Goal: Contribute content: Add original content to the website for others to see

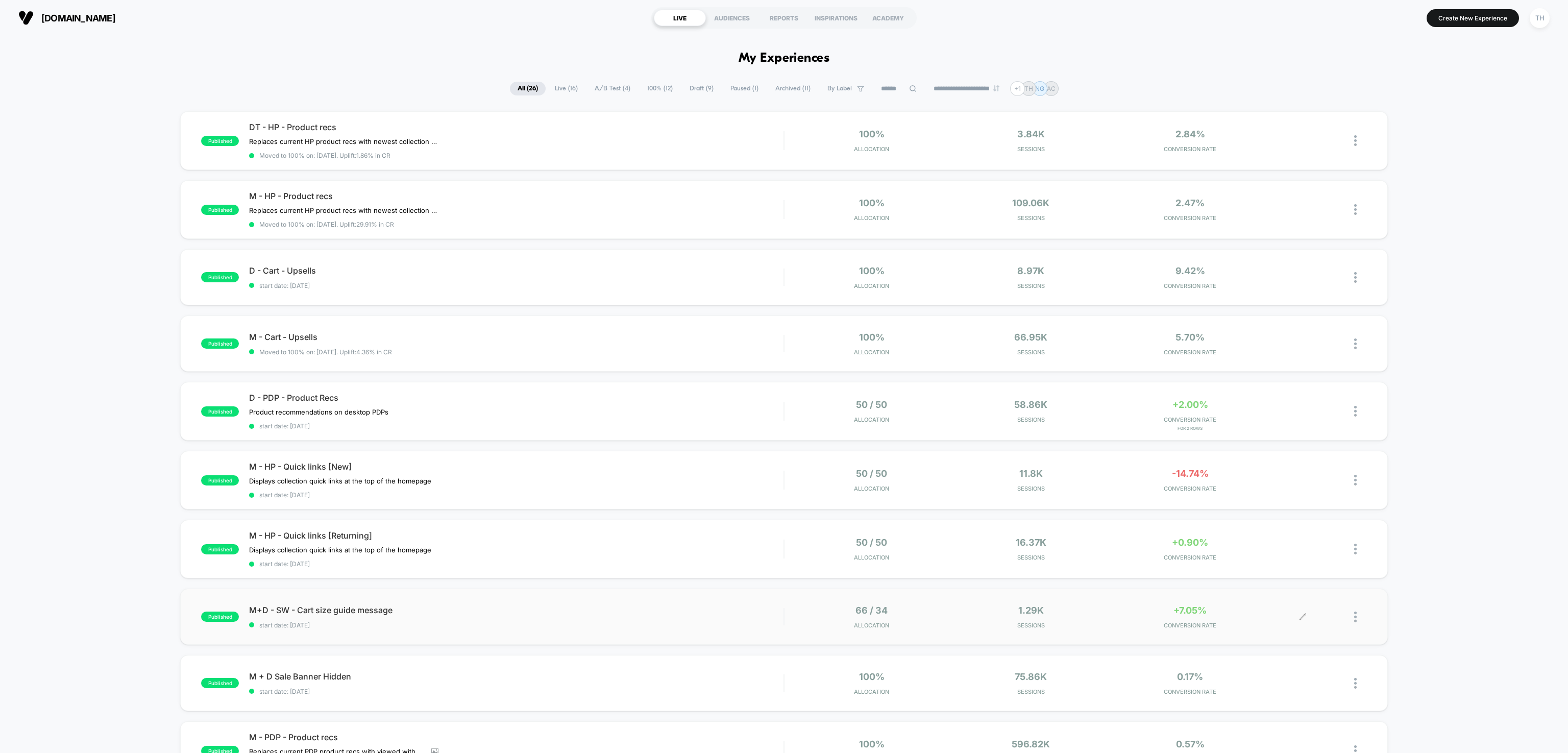
click at [1301, 617] on icon at bounding box center [1303, 617] width 8 height 8
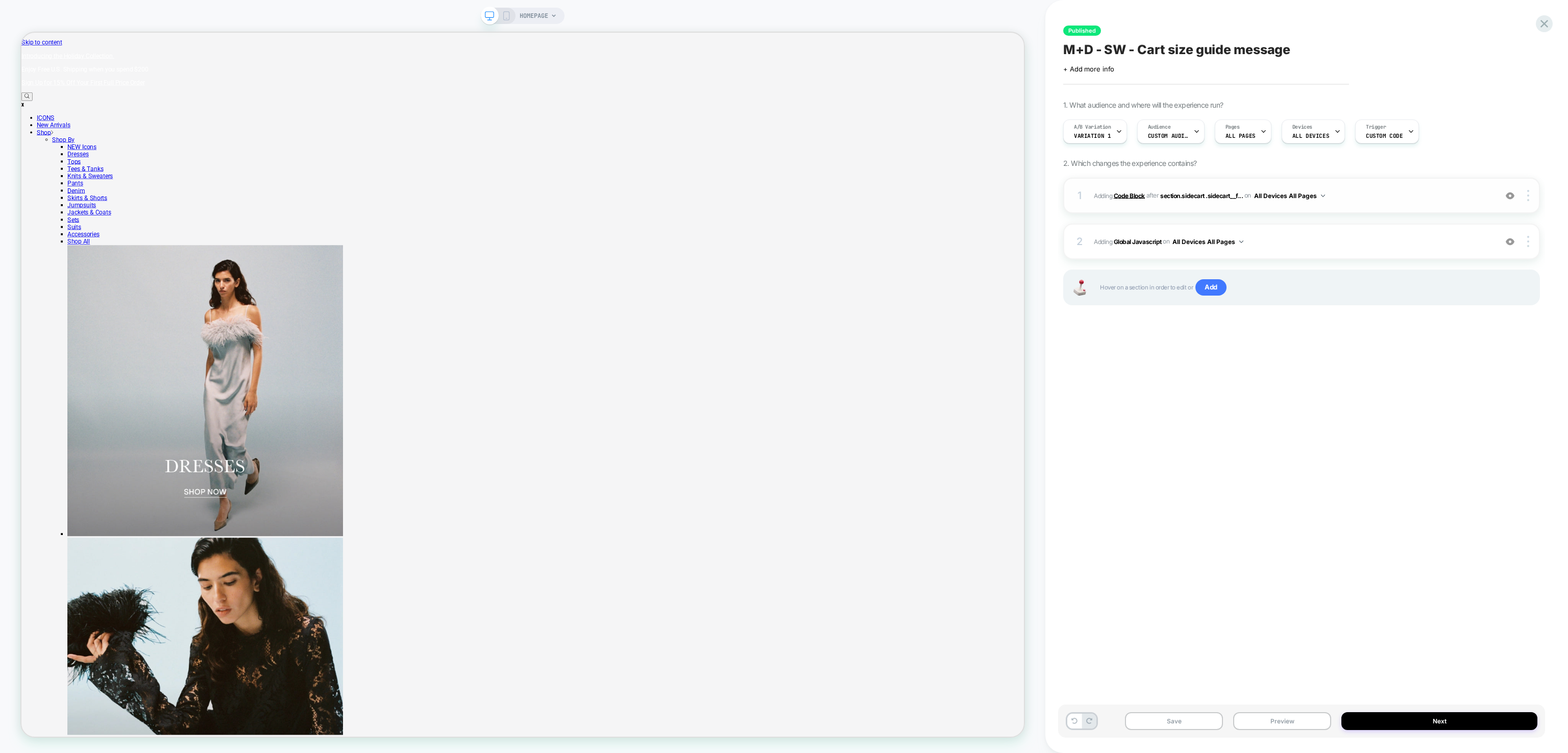
click at [1144, 196] on b "Code Block" at bounding box center [1129, 195] width 31 height 8
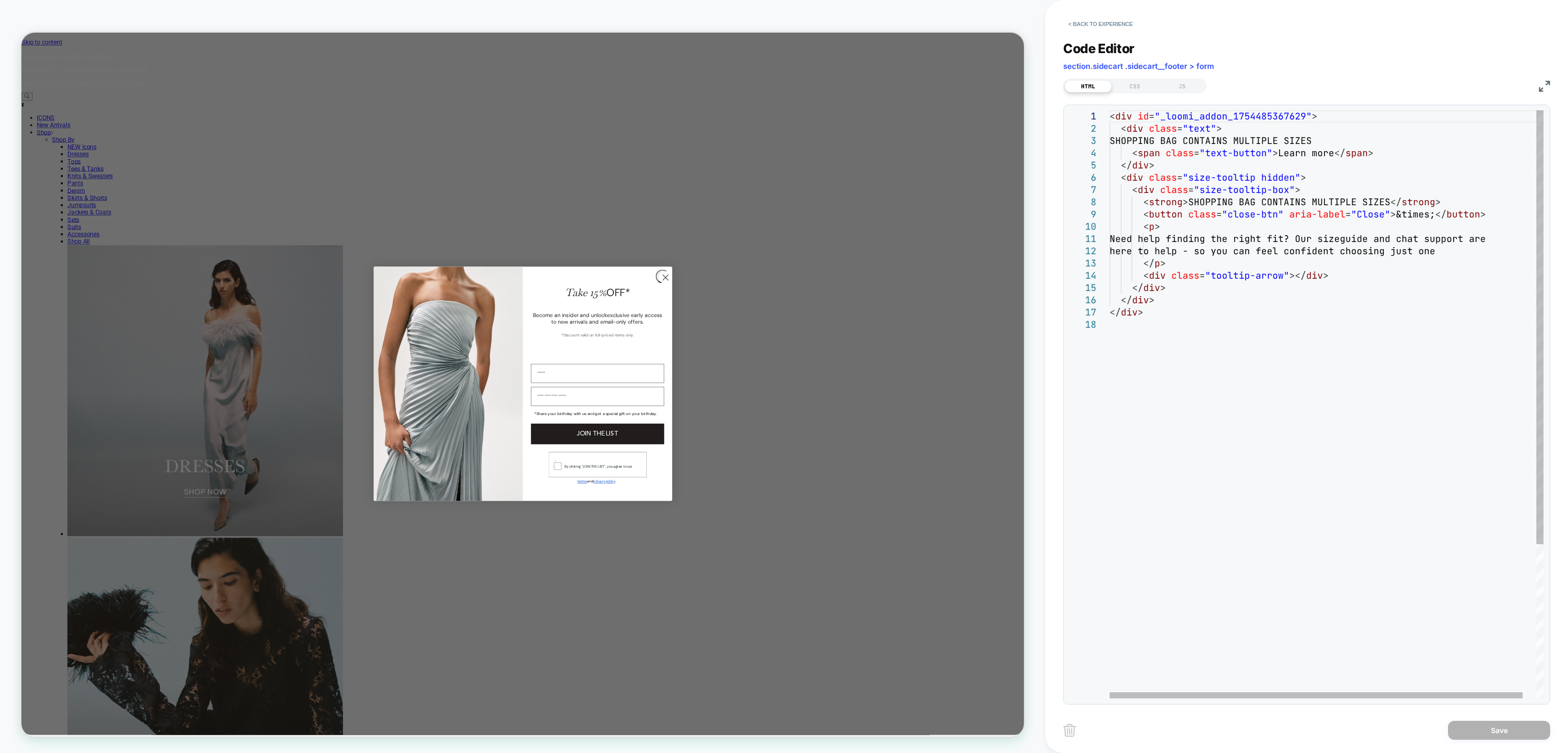
click at [1503, 238] on div "< div id = "_loomi_addon_1754485367629" > < div class = "text" > SHOPPING BAG C…" at bounding box center [1334, 508] width 448 height 796
click at [1507, 240] on div "< div id = "_loomi_addon_1754485367629" > < div class = "text" > SHOPPING BAG C…" at bounding box center [1334, 508] width 448 height 796
click at [1440, 239] on div "< div id = "_loomi_addon_1754485367629" > < div class = "text" > SHOPPING BAG C…" at bounding box center [1334, 508] width 448 height 796
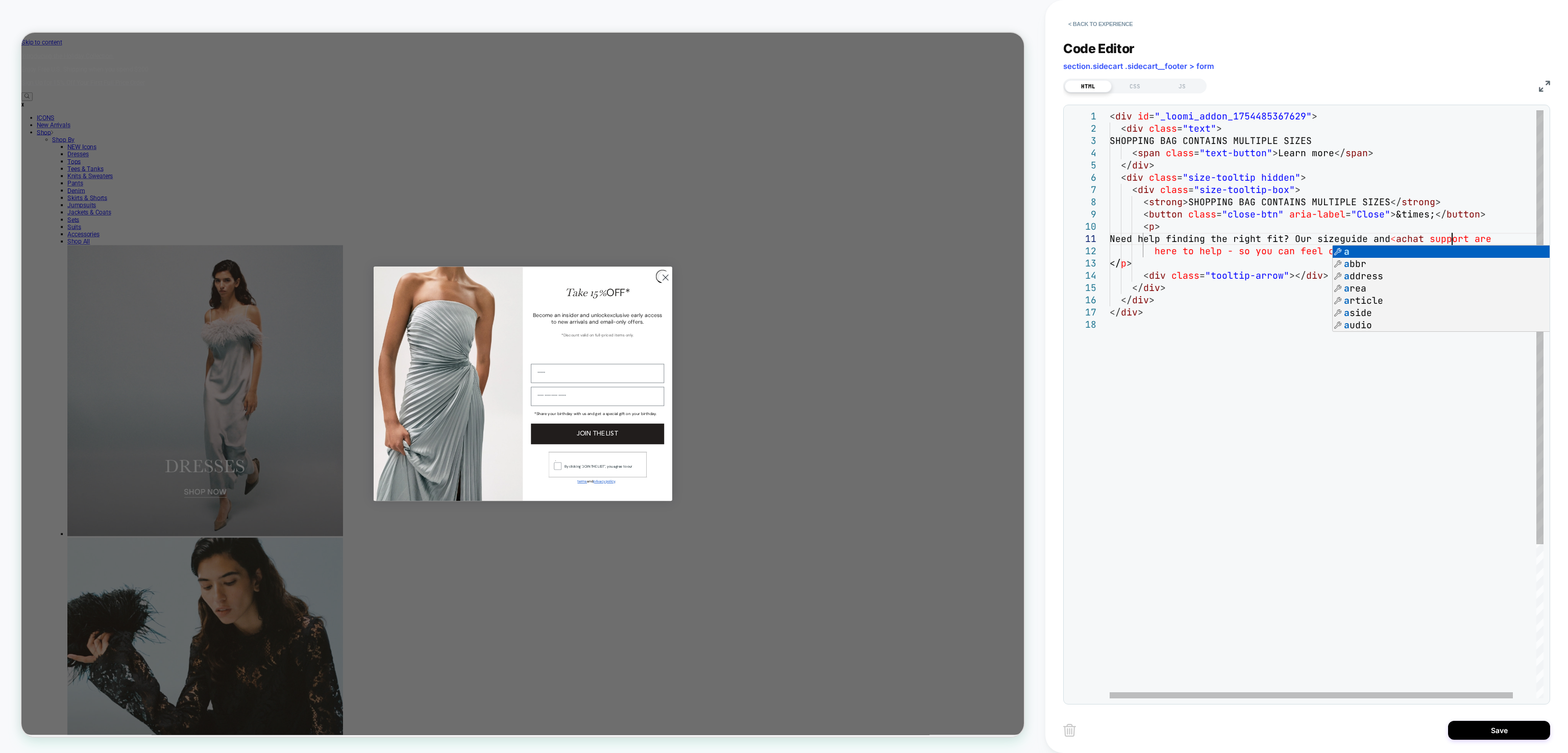
scroll to position [0, 346]
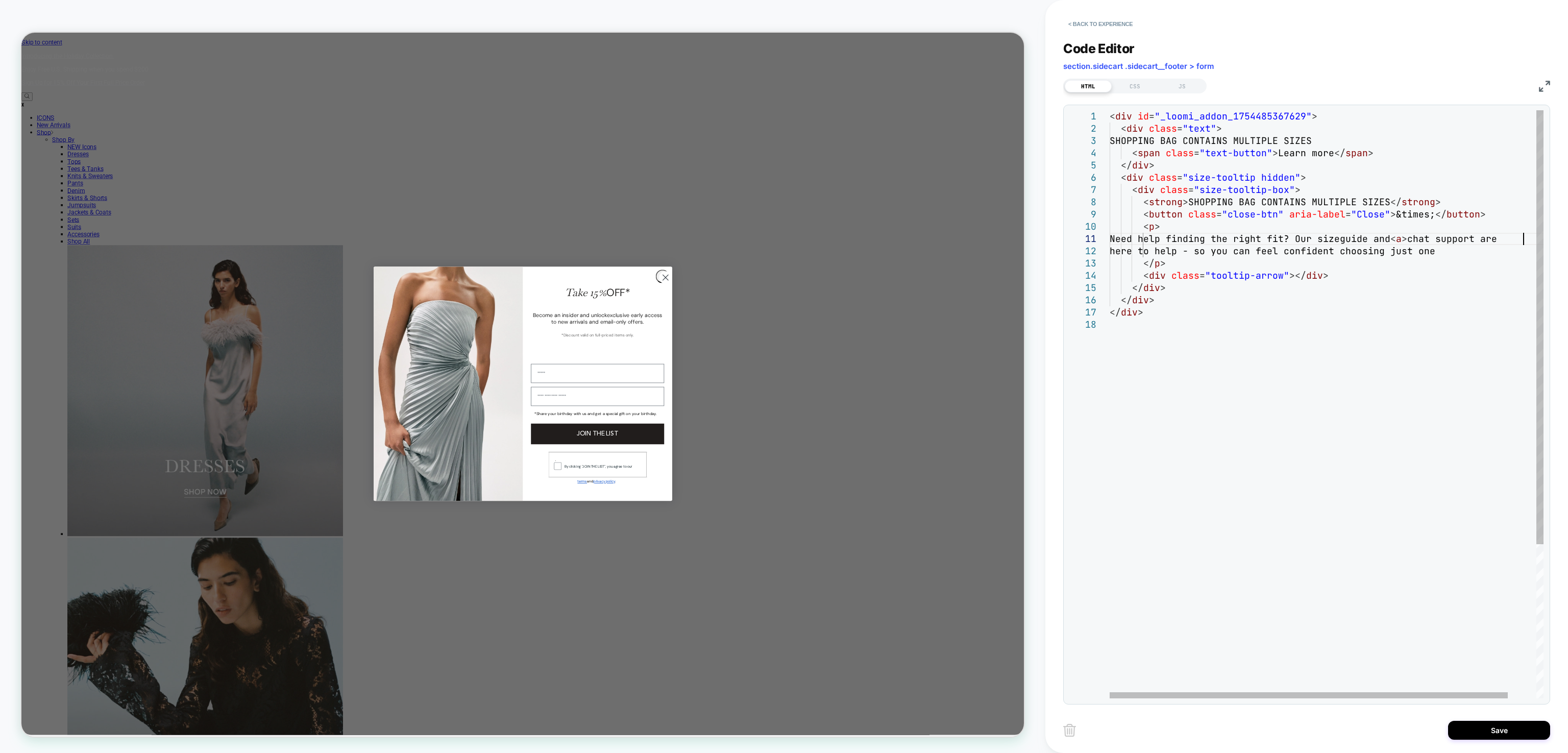
click at [1521, 241] on div "< div id = "_loomi_addon_1754485367629" > < div class = "text" > SHOPPING BAG C…" at bounding box center [1342, 508] width 464 height 796
click at [1451, 237] on div "< div id = "_loomi_addon_1754485367629" > < div class = "text" > SHOPPING BAG C…" at bounding box center [1345, 508] width 470 height 796
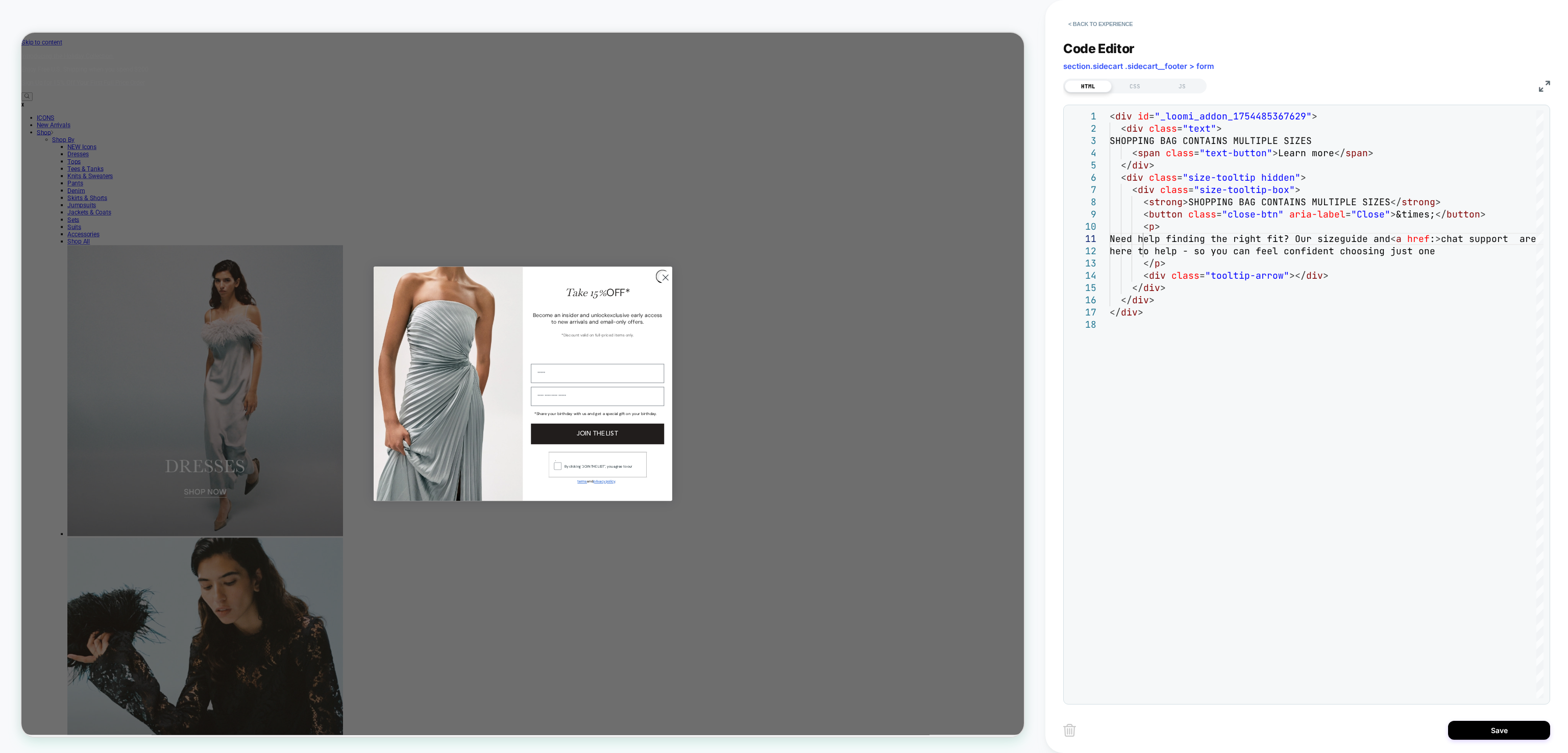
click at [1458, 30] on div "Code Editor section.sidecart .sidecart__footer > form HTML CSS JS 1 2 3 4 5 6 7…" at bounding box center [1307, 366] width 487 height 676
click at [1482, 239] on div "< div id = "_loomi_addon_1754485367629" > < div class = "text" > SHOPPING BAG C…" at bounding box center [1361, 508] width 503 height 796
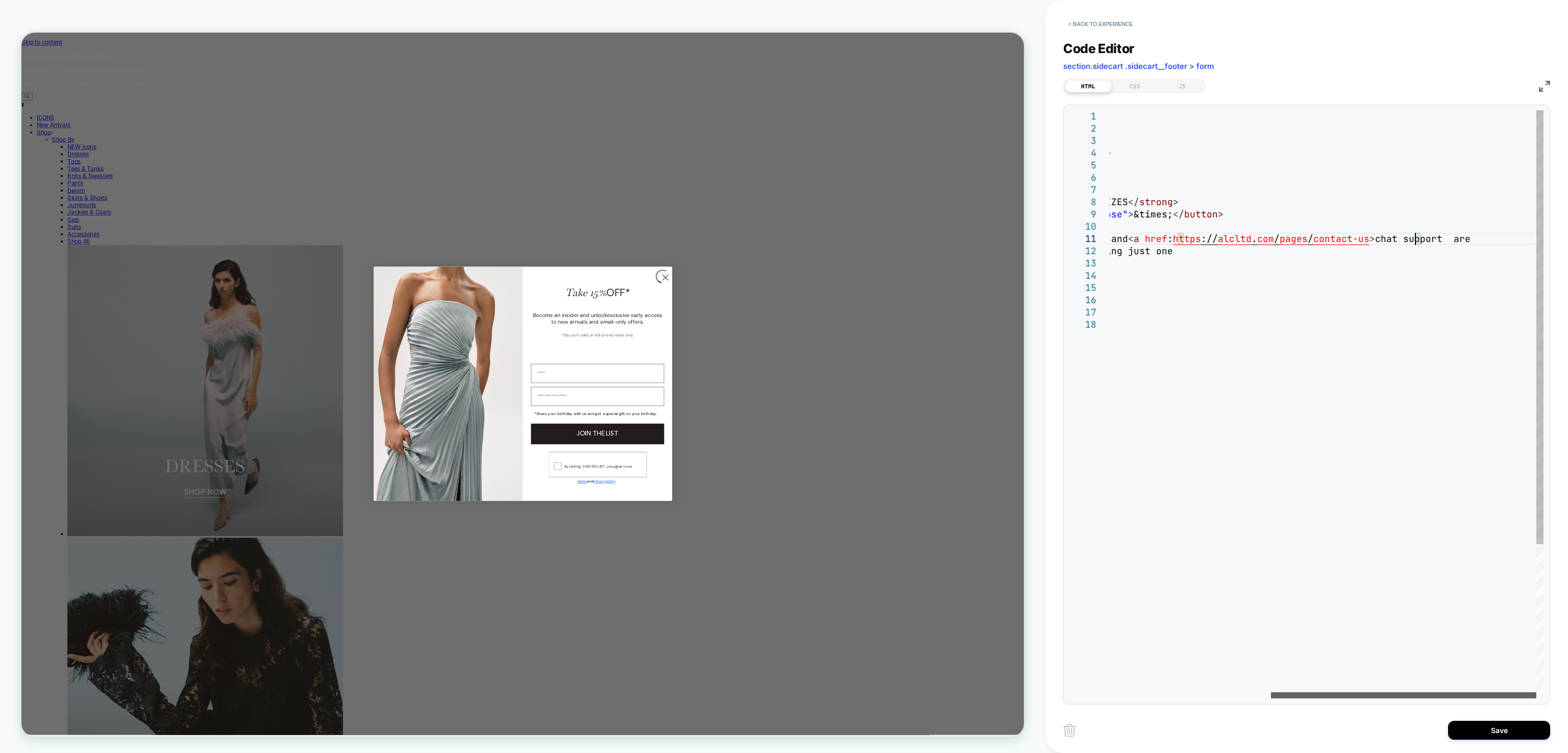
click at [1500, 693] on div at bounding box center [1404, 695] width 265 height 6
click at [1488, 238] on div "< div id = "_loomi_addon_1754485367629" > < div class = "text" > SHOPPING BAG C…" at bounding box center [1195, 508] width 696 height 796
click at [1488, 732] on button "Save" at bounding box center [1499, 730] width 102 height 19
click at [1421, 238] on div "< div id = "_loomi_addon_1754485367629" > < div class = "text" > SHOPPING BAG C…" at bounding box center [1209, 508] width 724 height 796
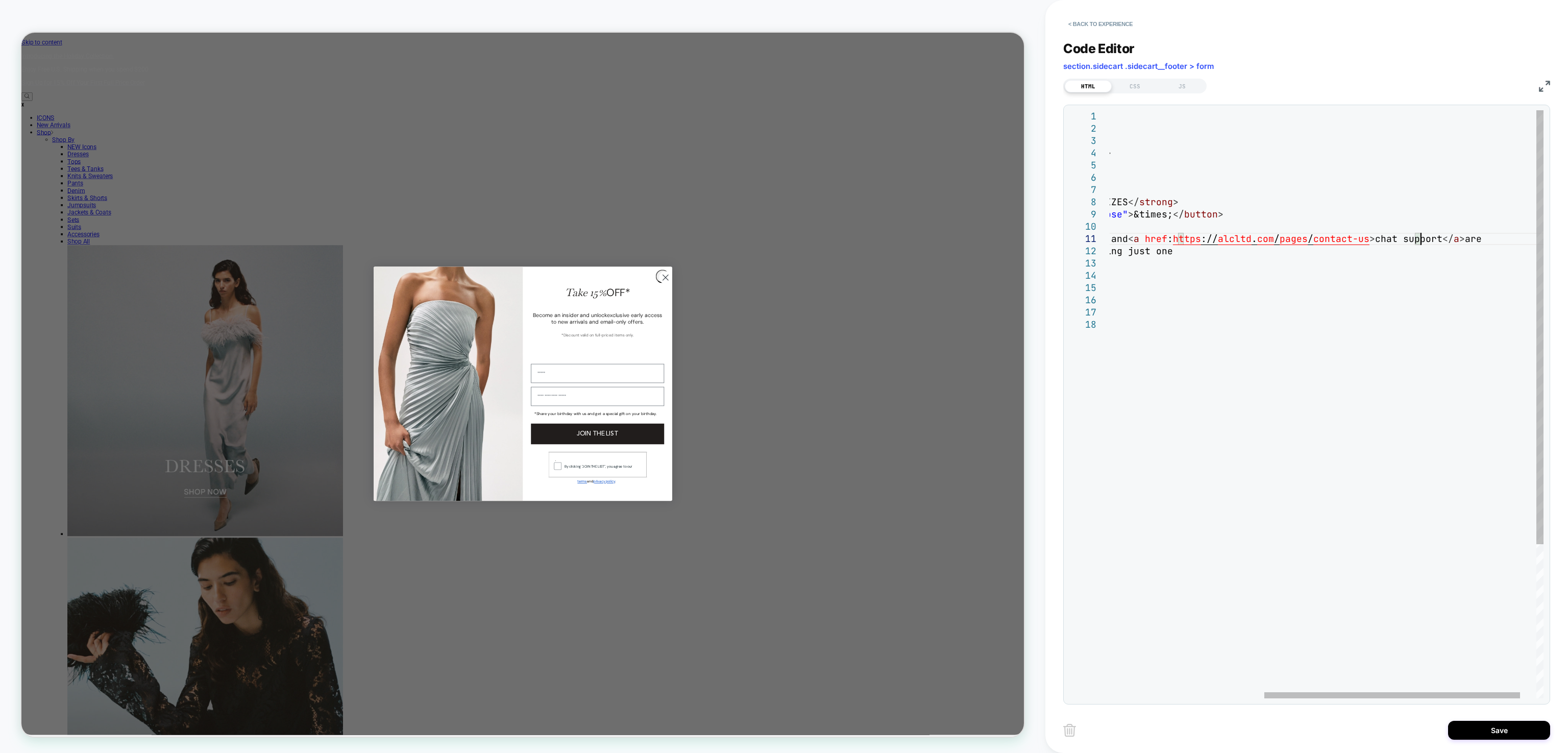
scroll to position [0, 579]
click at [1517, 732] on button "Save" at bounding box center [1499, 730] width 102 height 19
click at [1253, 242] on div "< div id = "_loomi_addon_1754485367629" > < div class = "text" > SHOPPING BAG C…" at bounding box center [1212, 508] width 729 height 796
click at [1223, 242] on div "< div id = "_loomi_addon_1754485367629" > < div class = "text" > SHOPPING BAG C…" at bounding box center [1212, 508] width 729 height 796
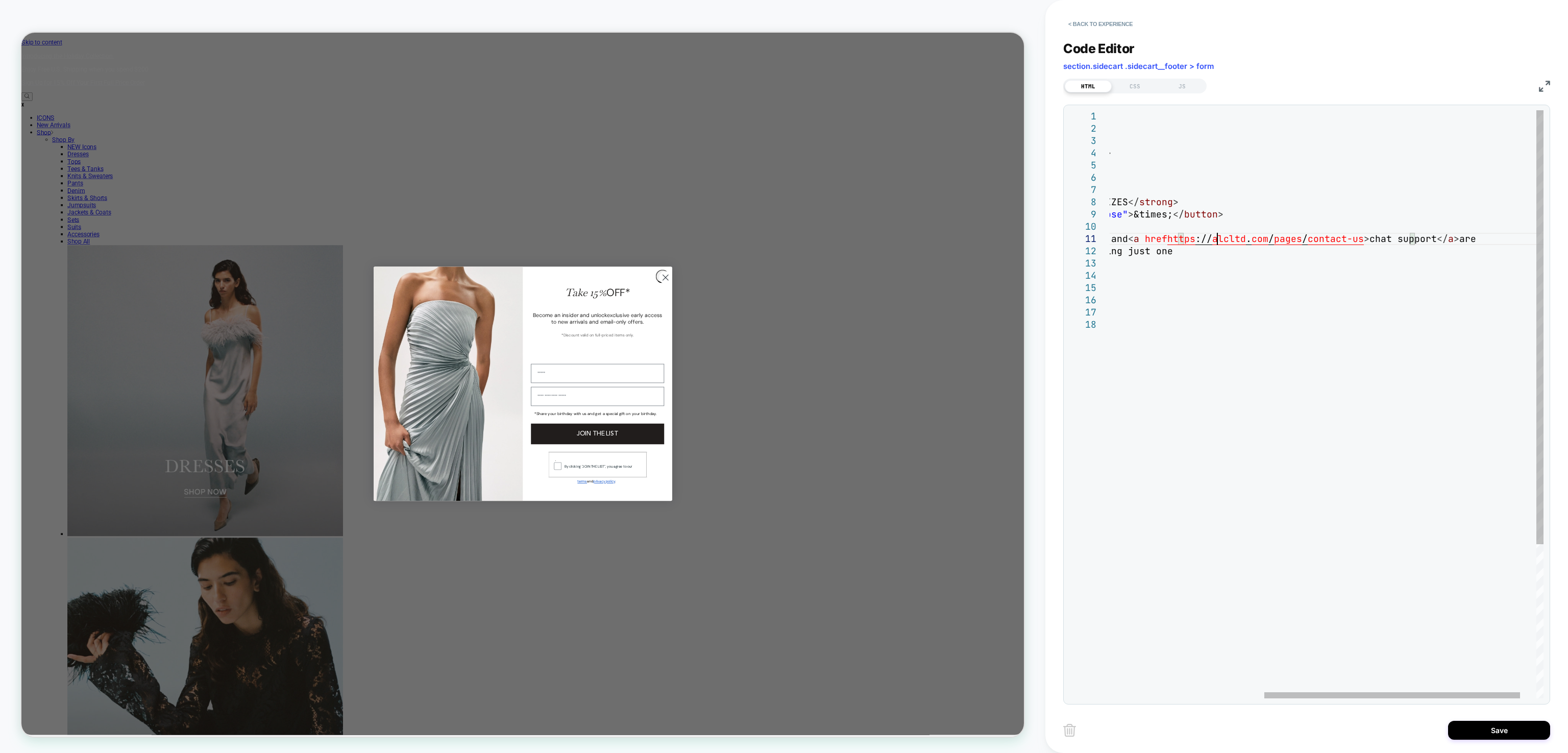
scroll to position [0, 374]
click at [1502, 735] on button "Save" at bounding box center [1499, 730] width 102 height 19
click at [1250, 241] on div "< div id = "_loomi_addon_1754485367629" > < div class = "text" > SHOPPING BAG C…" at bounding box center [1212, 508] width 729 height 796
click at [1475, 732] on button "Save" at bounding box center [1499, 730] width 102 height 19
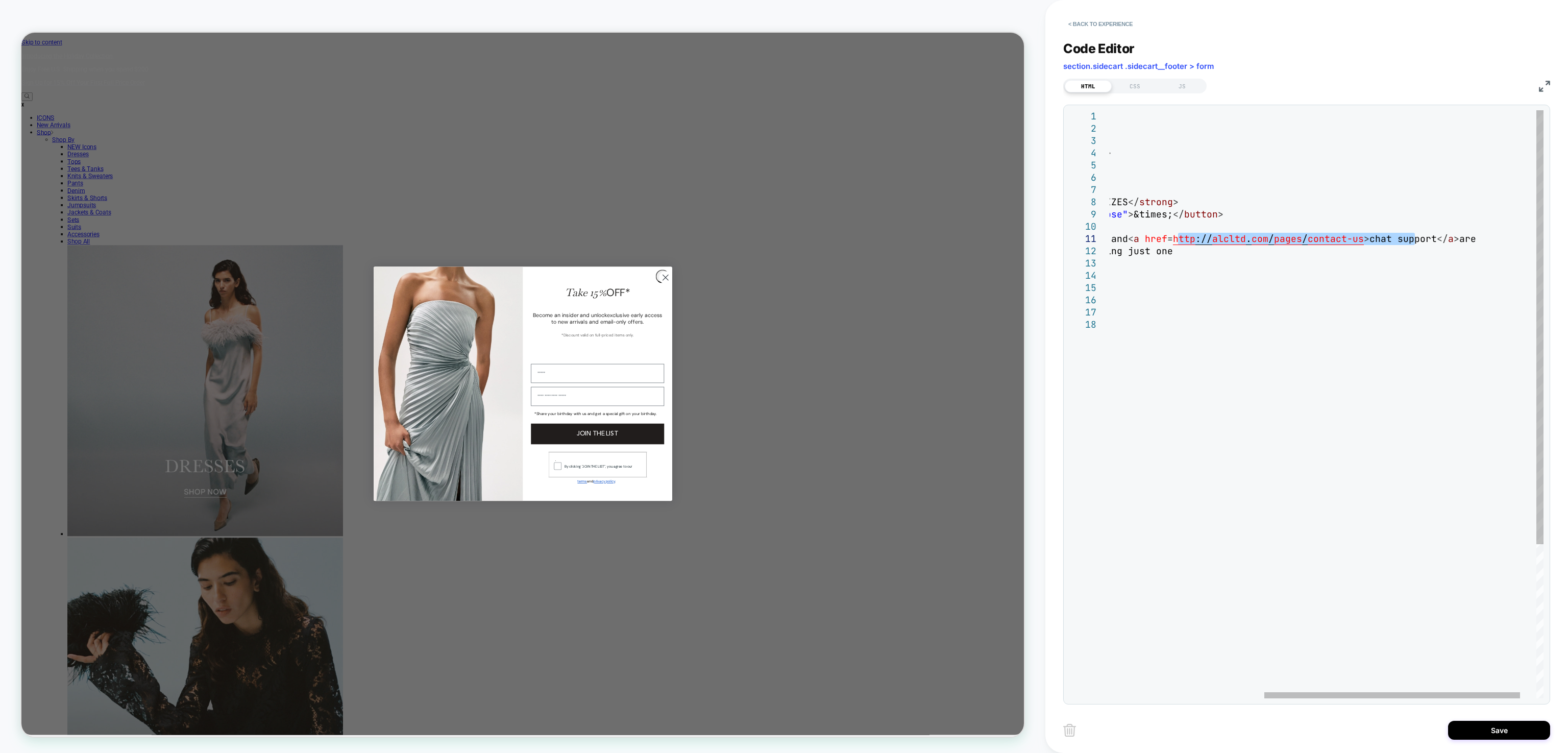
drag, startPoint x: 1416, startPoint y: 241, endPoint x: 1179, endPoint y: 240, distance: 237.0
click at [1179, 240] on div "< div id = "_loomi_addon_1754485367629" > < div class = "text" > SHOPPING BAG C…" at bounding box center [1209, 508] width 724 height 796
click at [1491, 238] on div "< div id = "_loomi_addon_1754485367629" > < div class = "text" > SHOPPING BAG C…" at bounding box center [1209, 508] width 724 height 796
click at [1423, 239] on div "< div id = "_loomi_addon_1754485367629" > < div class = "text" > SHOPPING BAG C…" at bounding box center [1206, 508] width 718 height 796
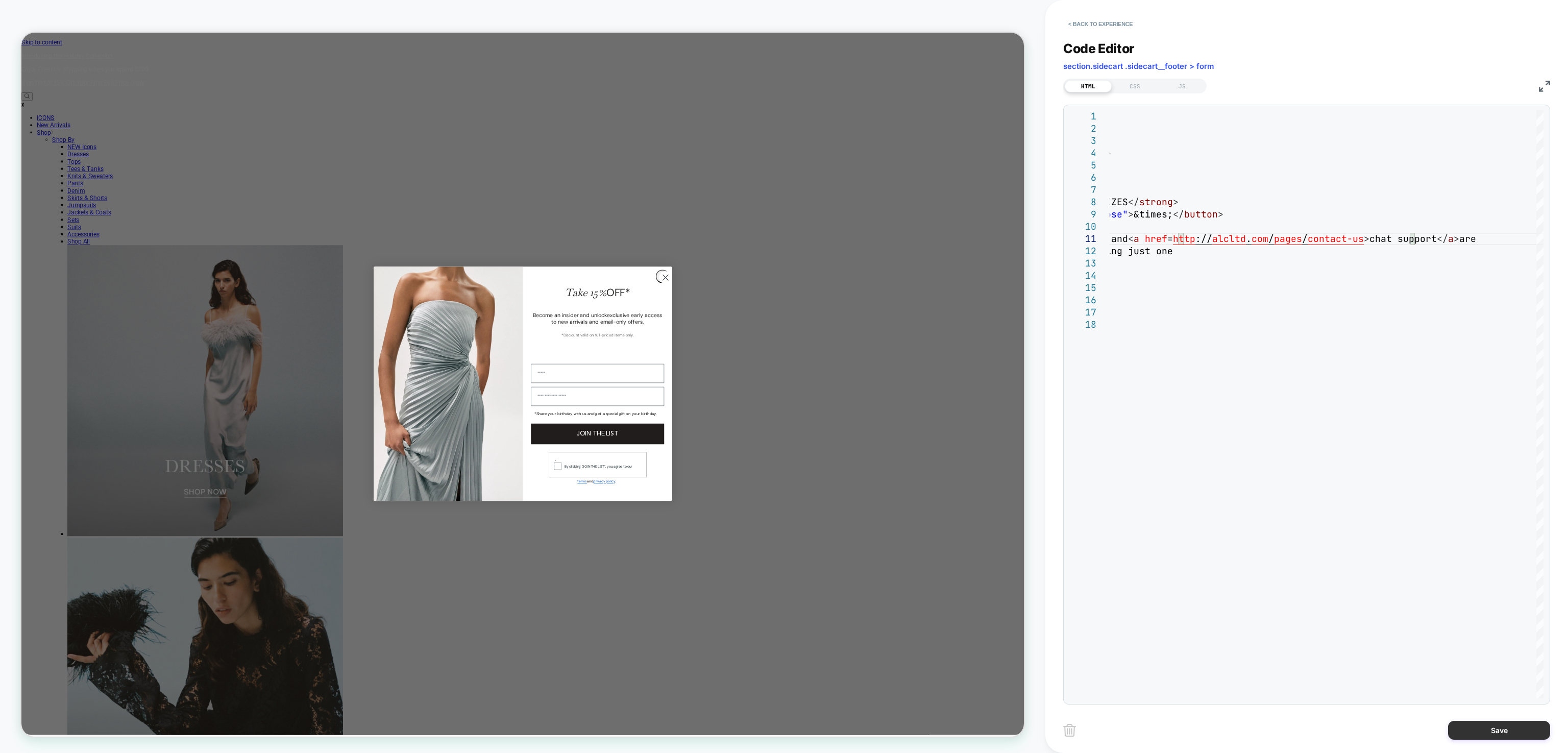
click at [1483, 726] on button "Save" at bounding box center [1499, 730] width 102 height 19
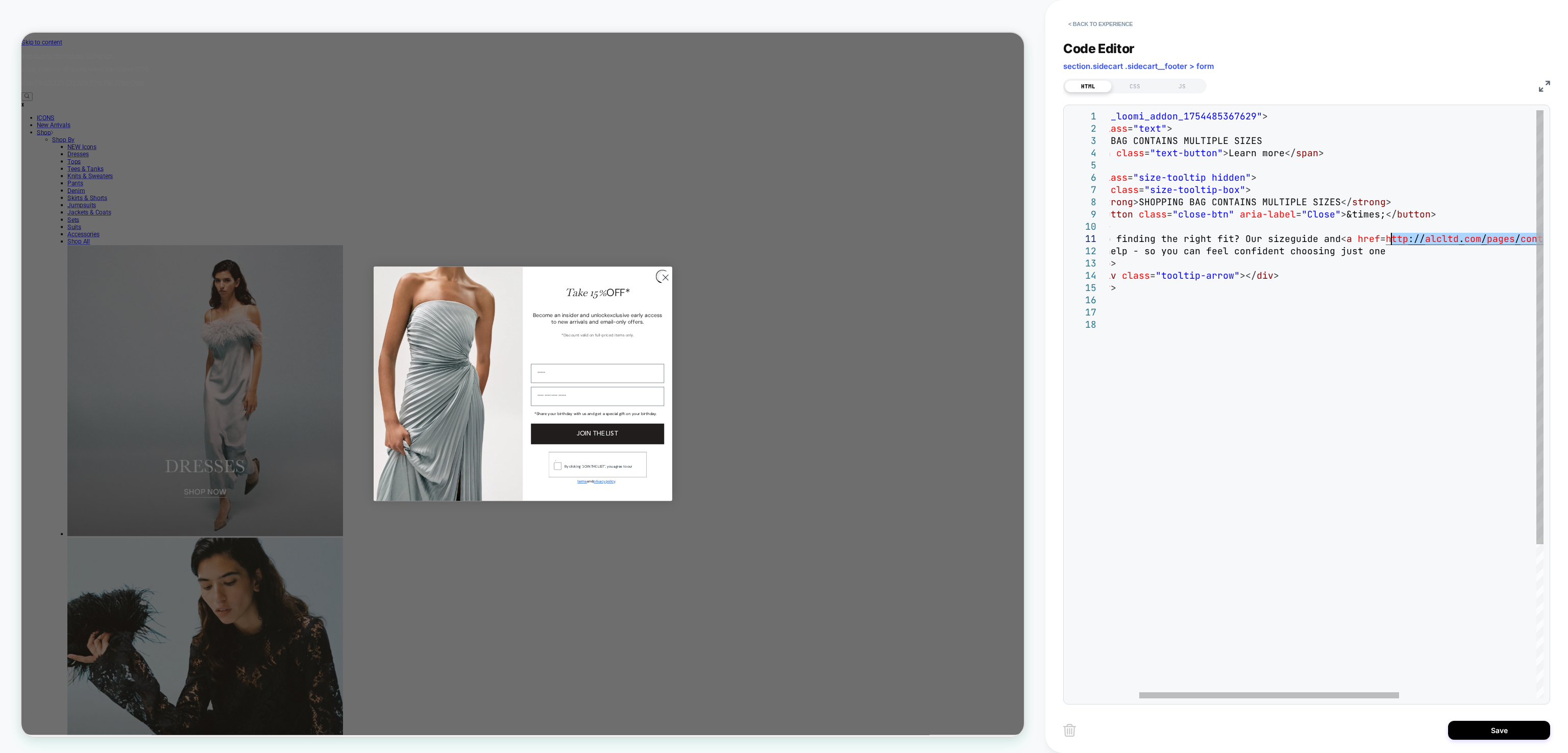
drag, startPoint x: 1506, startPoint y: 241, endPoint x: 1393, endPoint y: 237, distance: 113.1
click at [1393, 237] on div "< div id = "_loomi_addon_1754485367629" > < div class = "text" > SHOPPING BAG C…" at bounding box center [1416, 508] width 713 height 796
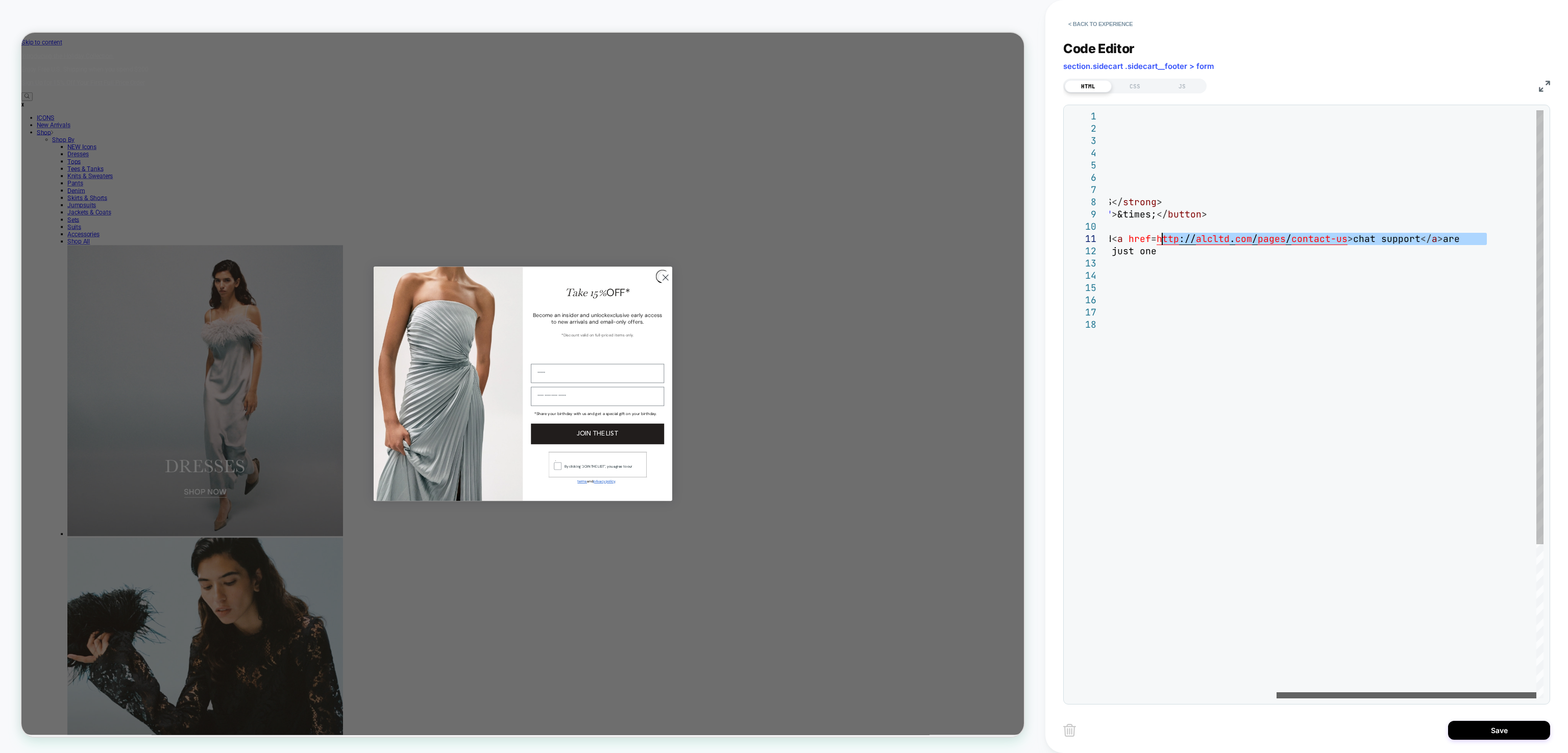
click at [1493, 692] on div at bounding box center [1406, 695] width 260 height 6
click at [1499, 233] on div "< div id = "_loomi_addon_1754485367629" > < div class = "text" > SHOPPING BAG C…" at bounding box center [1187, 508] width 713 height 796
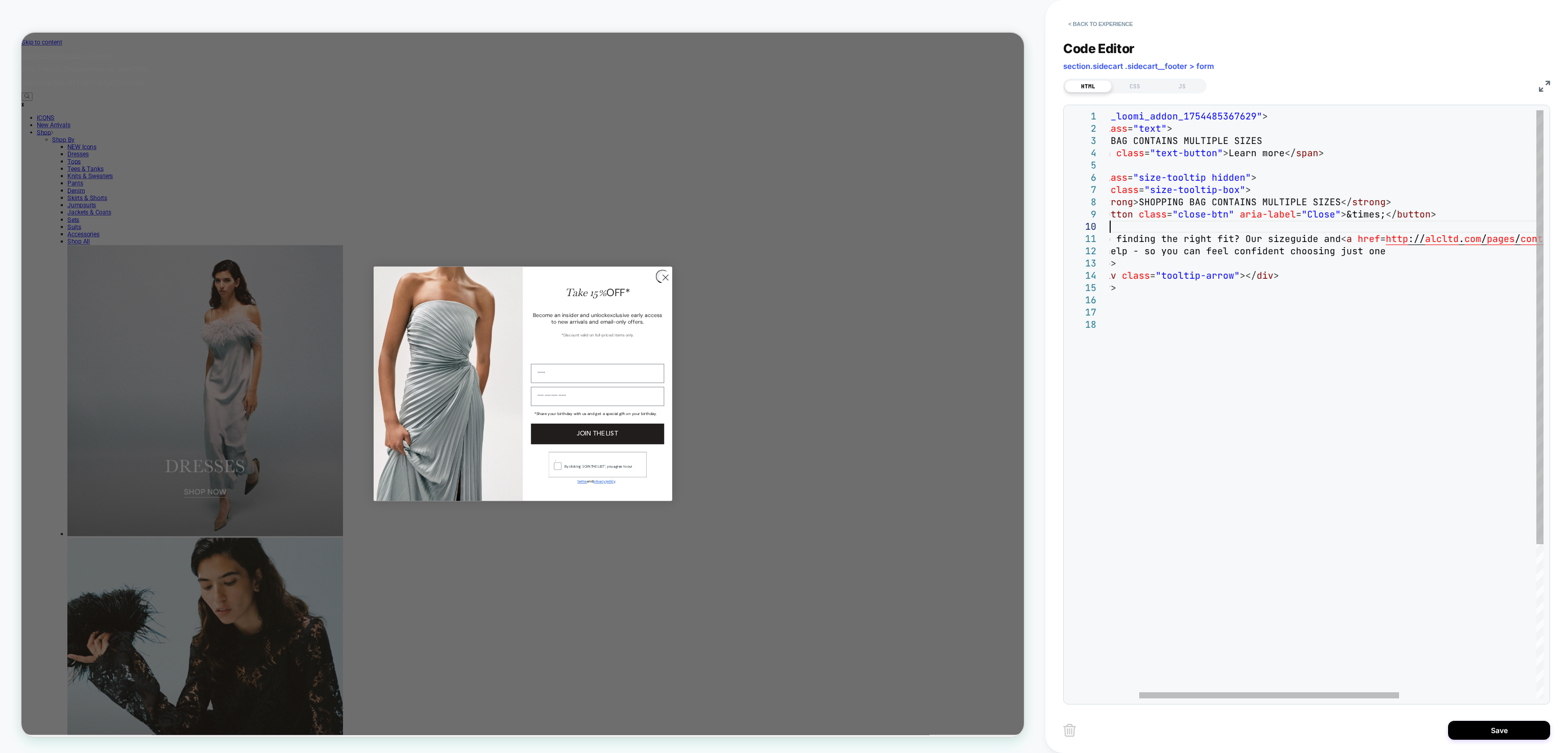
click at [1393, 241] on div "< div id = "_loomi_addon_1754485367629" > < div class = "text" > SHOPPING BAG C…" at bounding box center [1416, 508] width 713 height 796
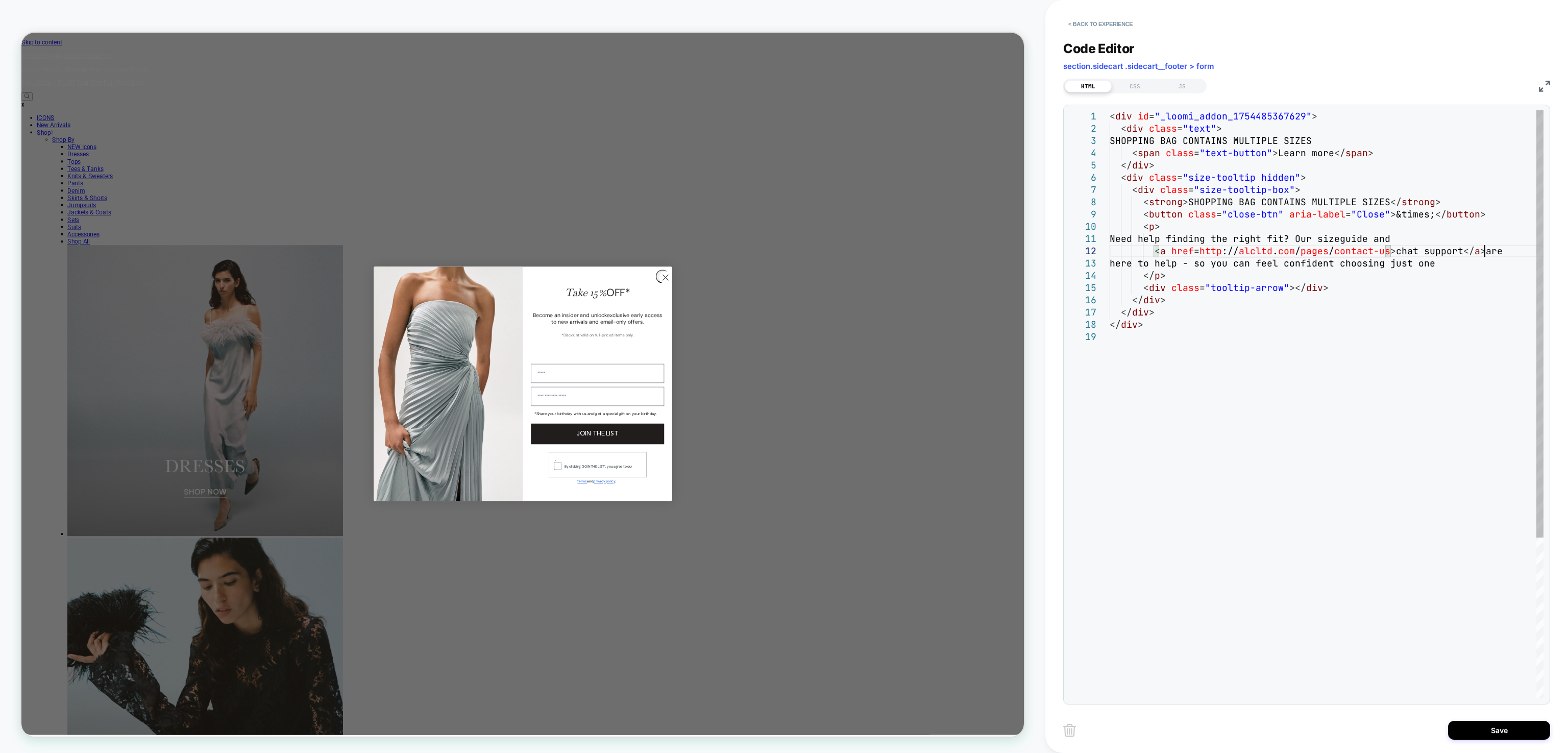
click at [1486, 251] on div "< div id = "_loomi_addon_1754485367629" > < div class = "text" > SHOPPING BAG C…" at bounding box center [1326, 514] width 434 height 808
type textarea "**********"
click at [1472, 739] on div "Save" at bounding box center [1307, 730] width 487 height 26
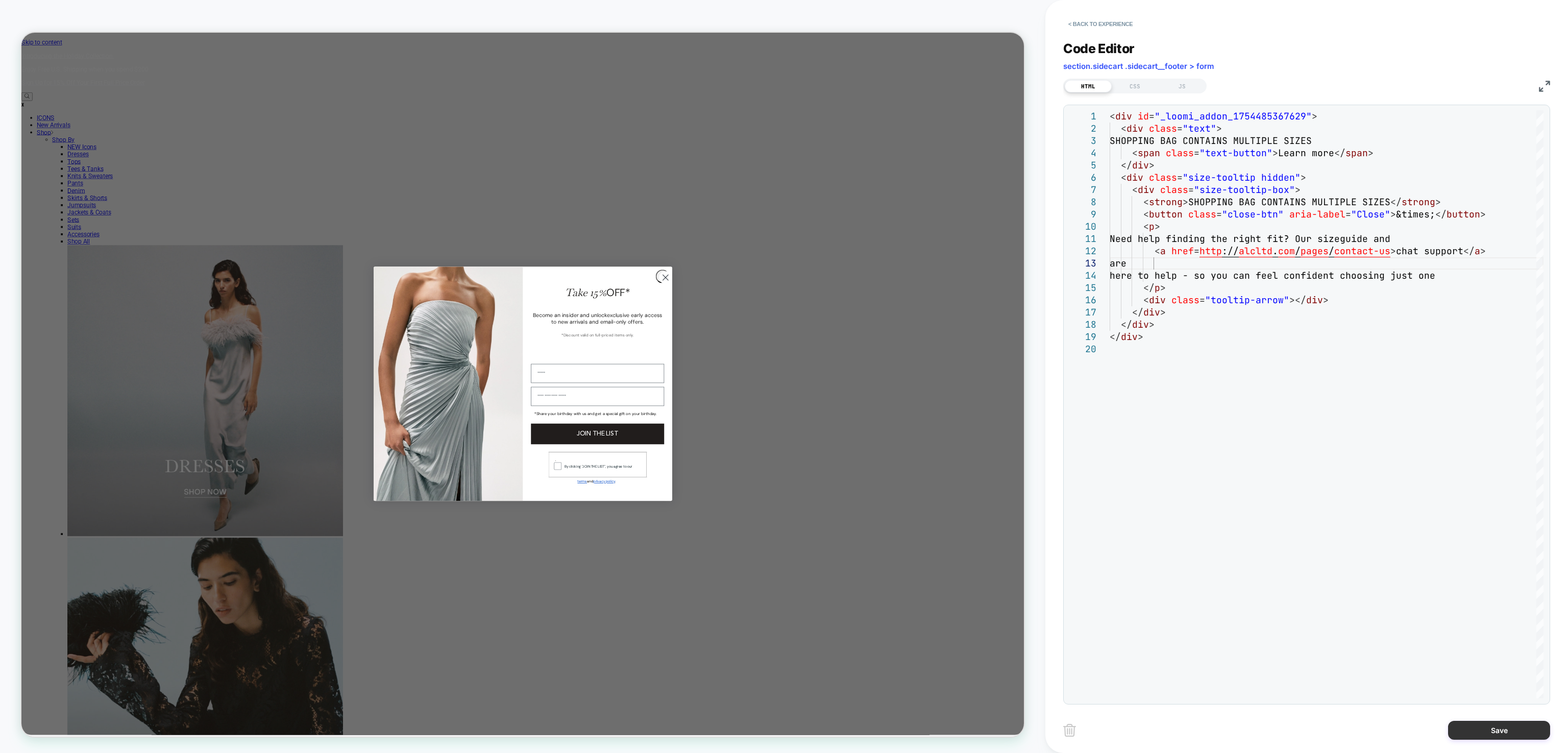
click at [1472, 734] on button "Save" at bounding box center [1499, 730] width 102 height 19
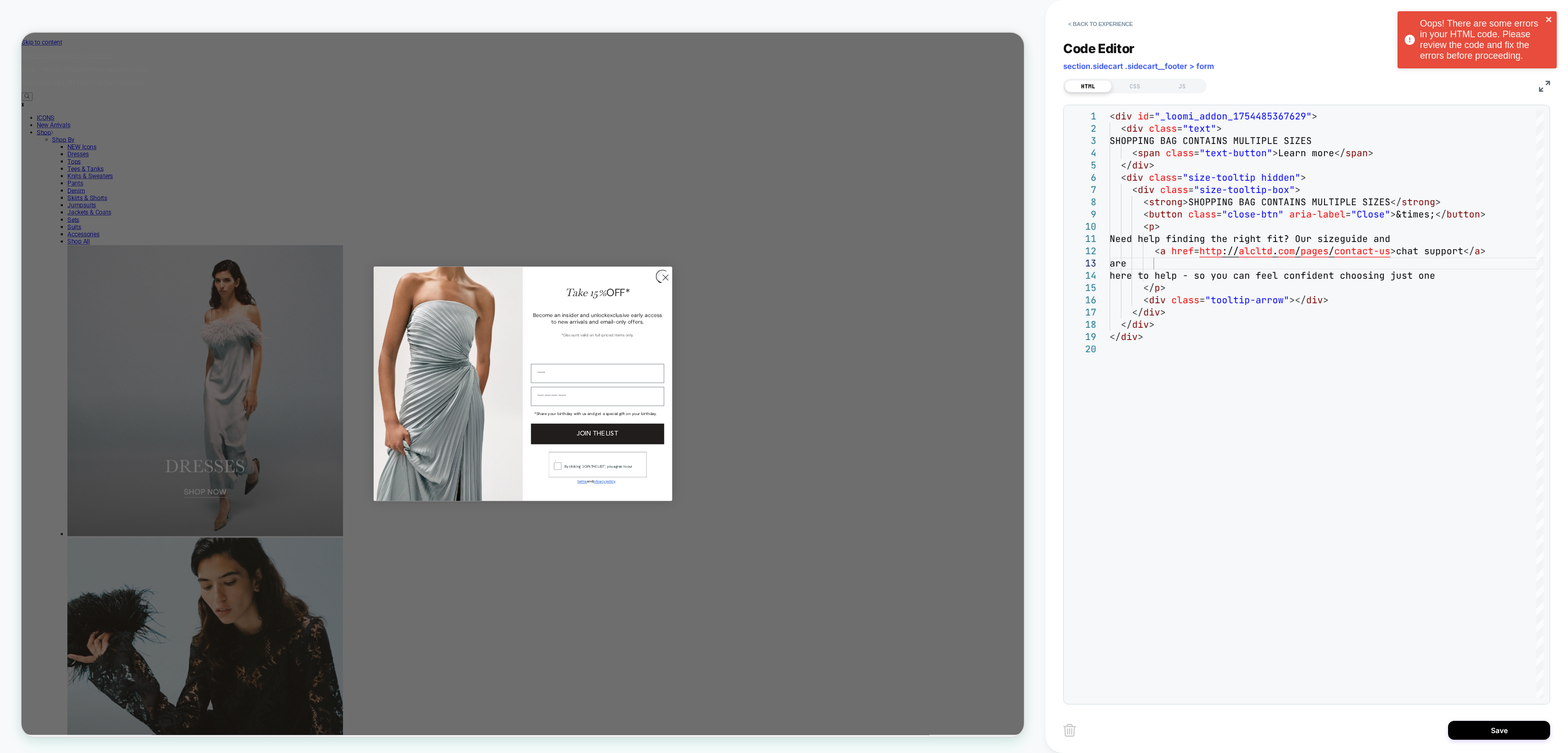
click at [1545, 22] on icon "close" at bounding box center [1549, 19] width 7 height 8
click at [1115, 19] on button "< Back to experience" at bounding box center [1101, 24] width 74 height 16
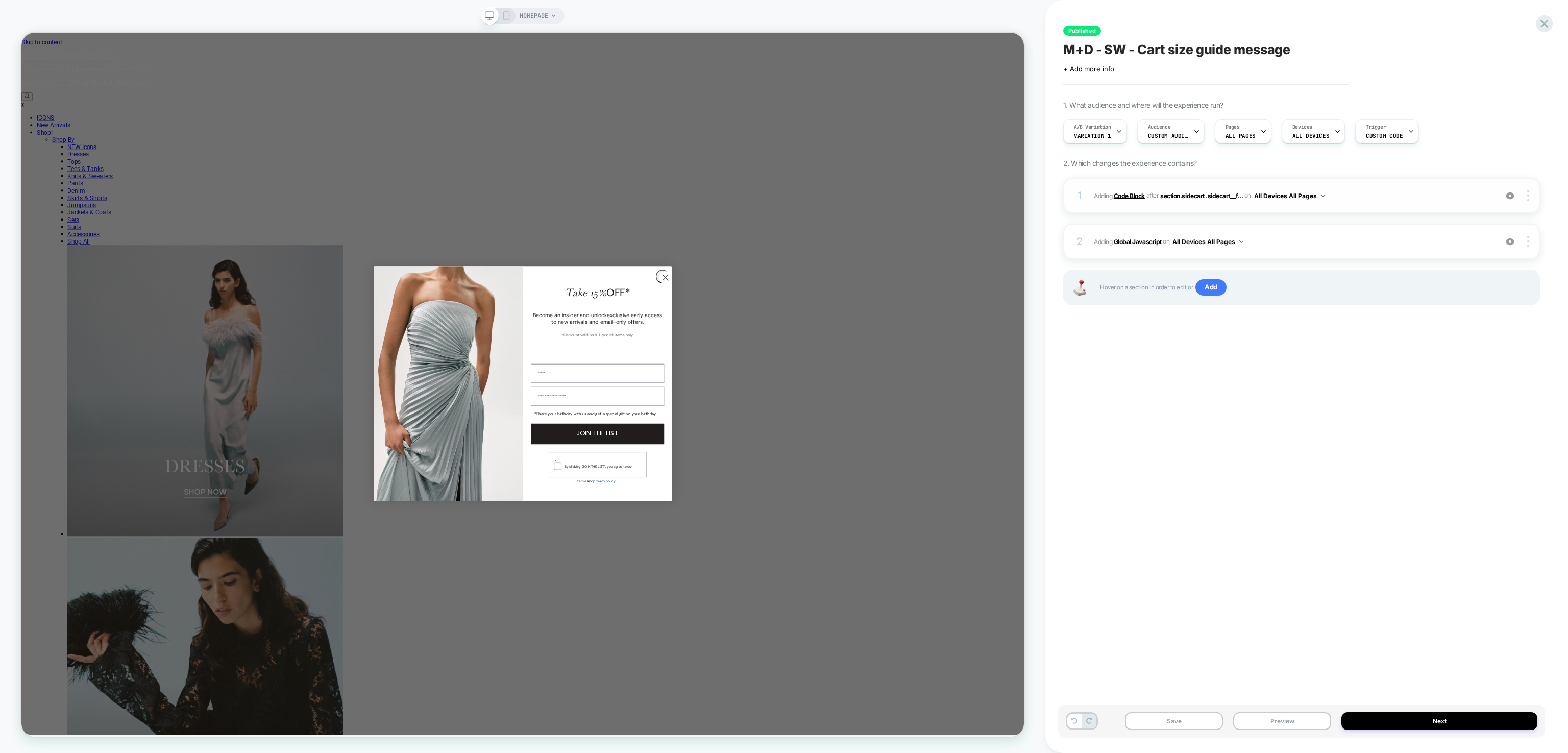
click at [1135, 196] on b "Code Block" at bounding box center [1129, 195] width 31 height 8
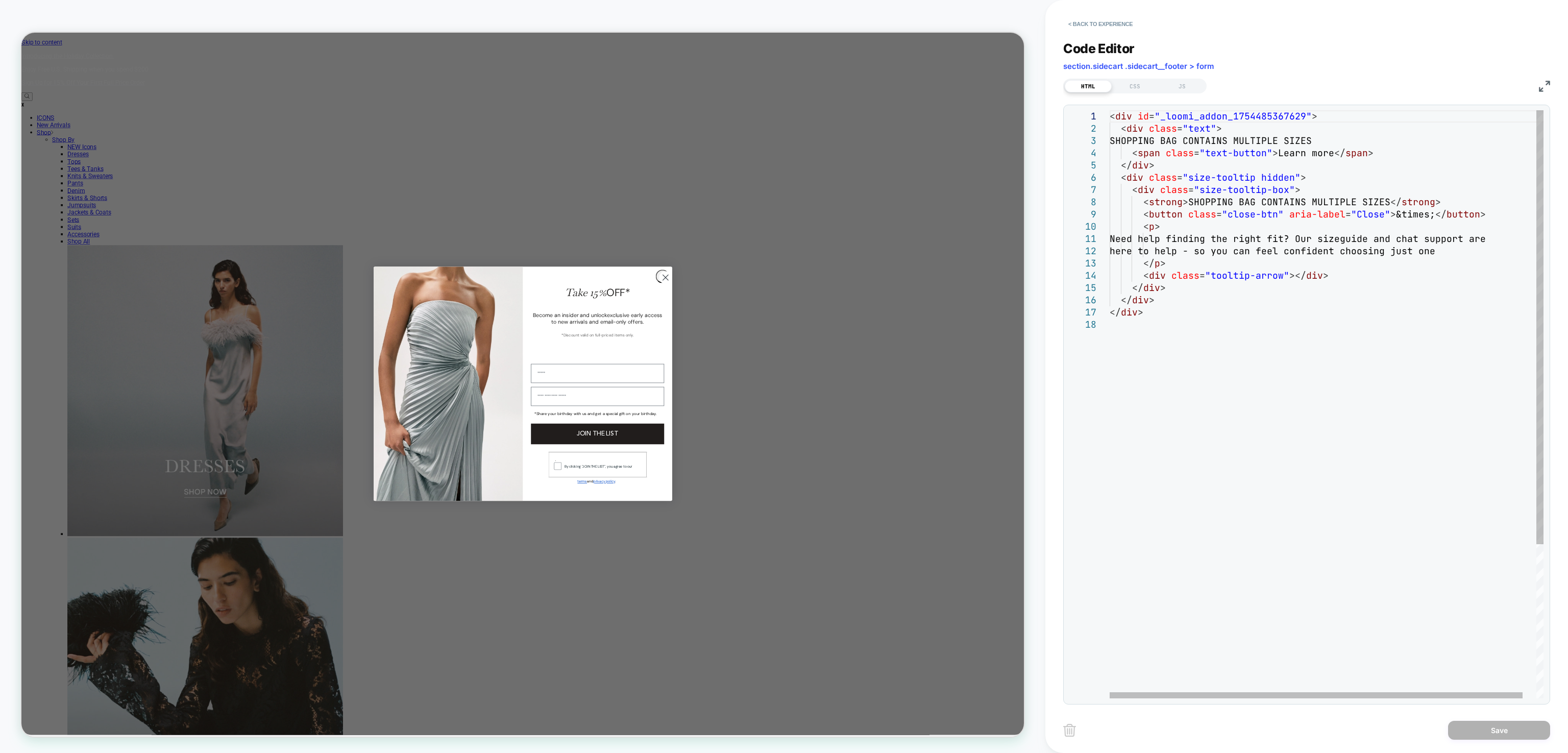
click at [1439, 239] on div "< div id = "_loomi_addon_1754485367629" > < div class = "text" > SHOPPING BAG C…" at bounding box center [1334, 508] width 448 height 796
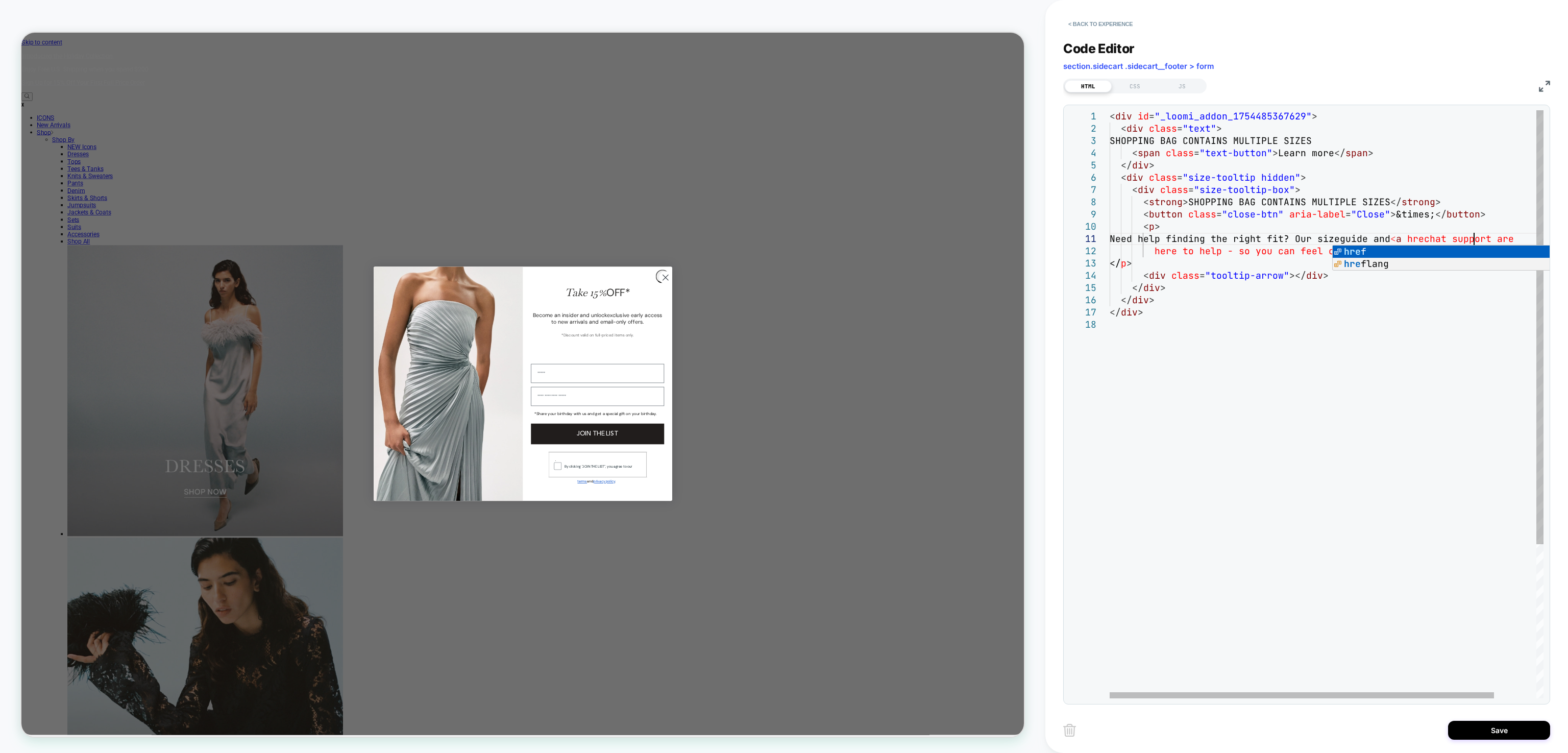
scroll to position [0, 362]
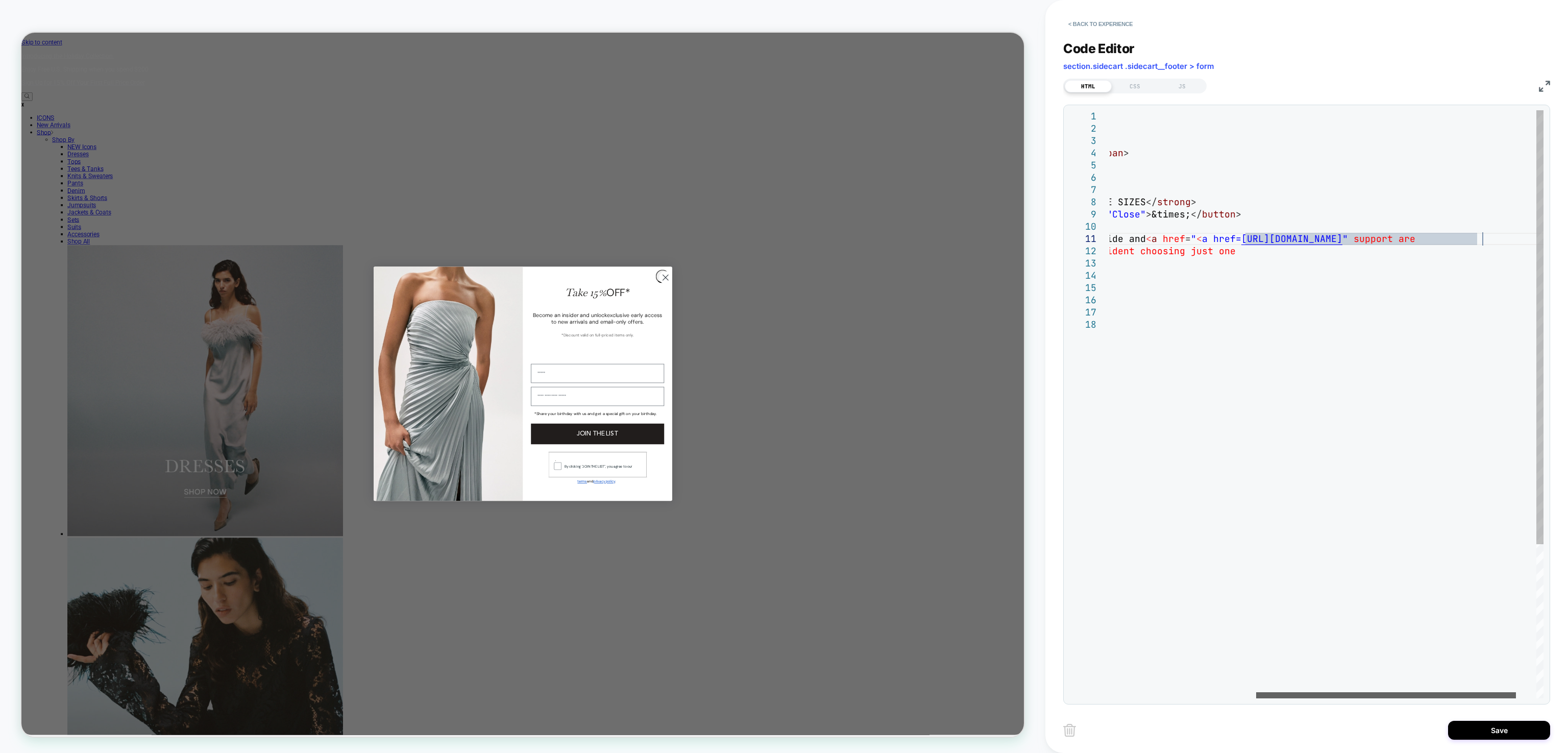
click at [1382, 692] on div at bounding box center [1386, 695] width 260 height 6
drag, startPoint x: 1202, startPoint y: 239, endPoint x: 1153, endPoint y: 240, distance: 49.0
click at [1152, 238] on div "< div id = "_loomi_addon_1754485367629" > < div class = "text" > SHOPPING BAG C…" at bounding box center [1202, 508] width 757 height 796
click at [1175, 237] on div "< div id = "_loomi_addon_1754485367629" > < div class = "text" > SHOPPING BAG C…" at bounding box center [1204, 508] width 762 height 796
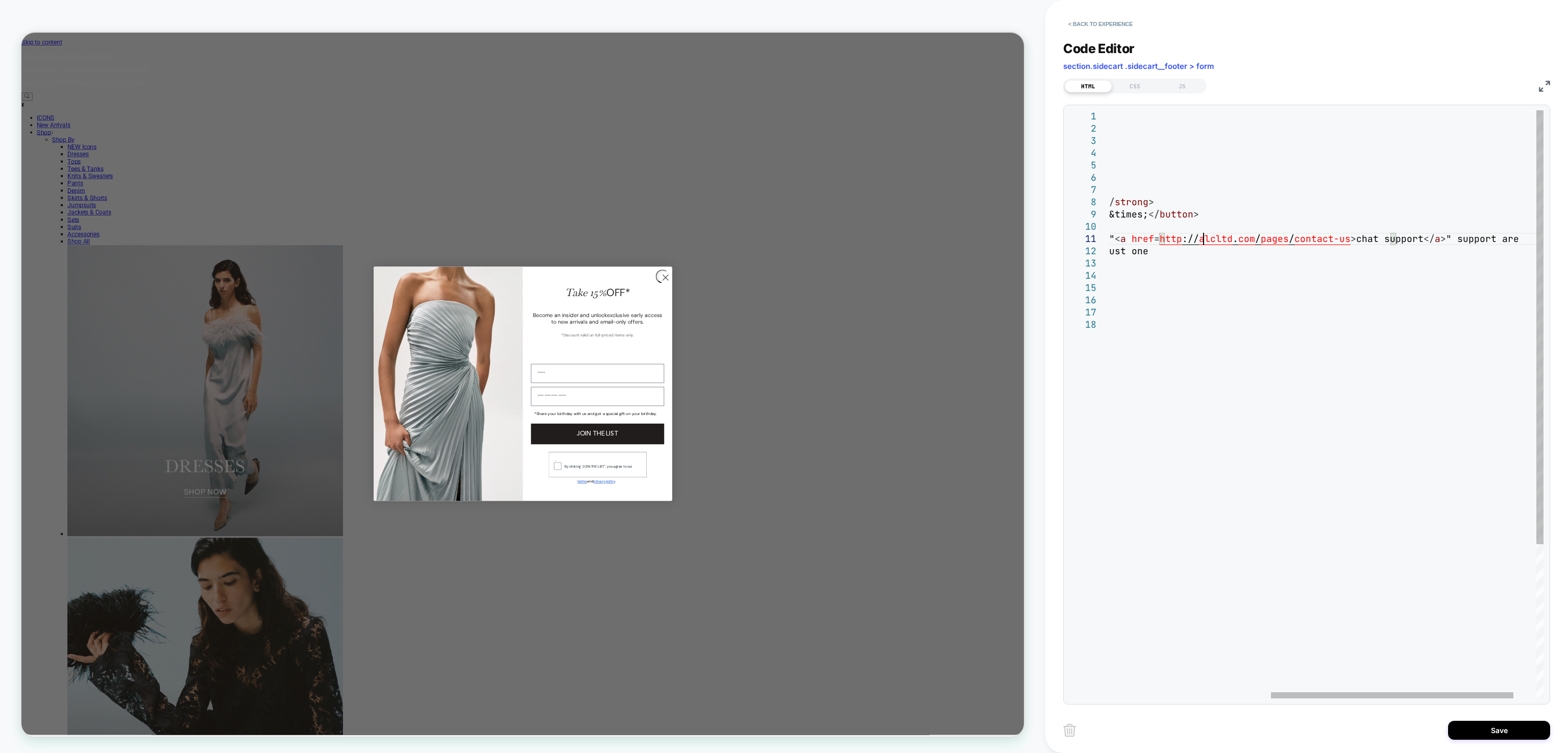
click at [1203, 239] on div "< div id = "_loomi_addon_1754485367629" > < div class = "text" > SHOPPING BAG C…" at bounding box center [1204, 508] width 762 height 796
click at [1394, 238] on div "< div id = "_loomi_addon_1754485367629" > < div class = "text" > SHOPPING BAG C…" at bounding box center [1206, 508] width 768 height 796
click at [1500, 236] on div "< div id = "_loomi_addon_1754485367629" > < div class = "text" > SHOPPING BAG C…" at bounding box center [1209, 508] width 773 height 796
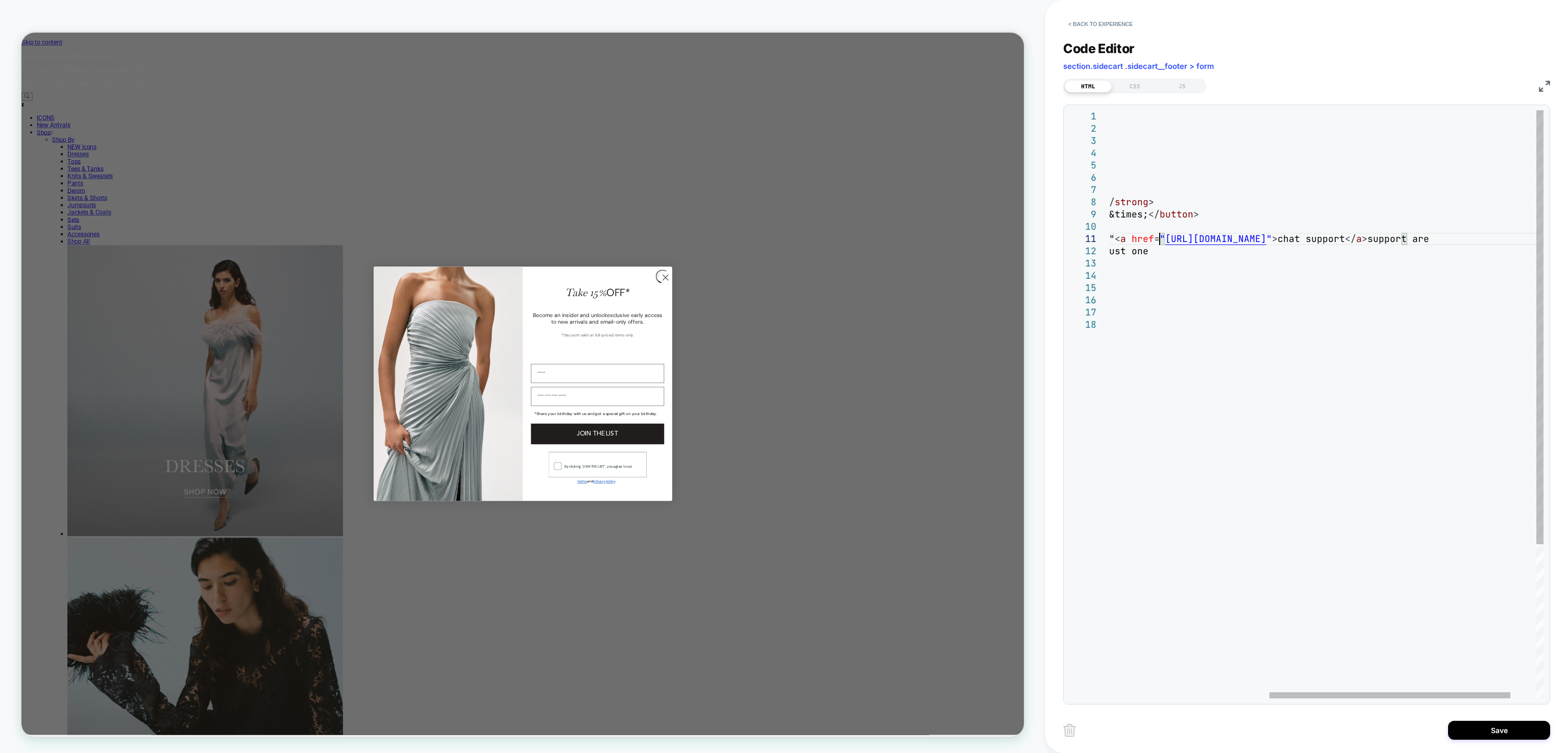
click at [1160, 239] on div "< div id = "_loomi_addon_1754485367629" > < div class = "text" > SHOPPING BAG C…" at bounding box center [1206, 508] width 768 height 796
type textarea "**********"
click at [1466, 732] on button "Save" at bounding box center [1499, 730] width 102 height 19
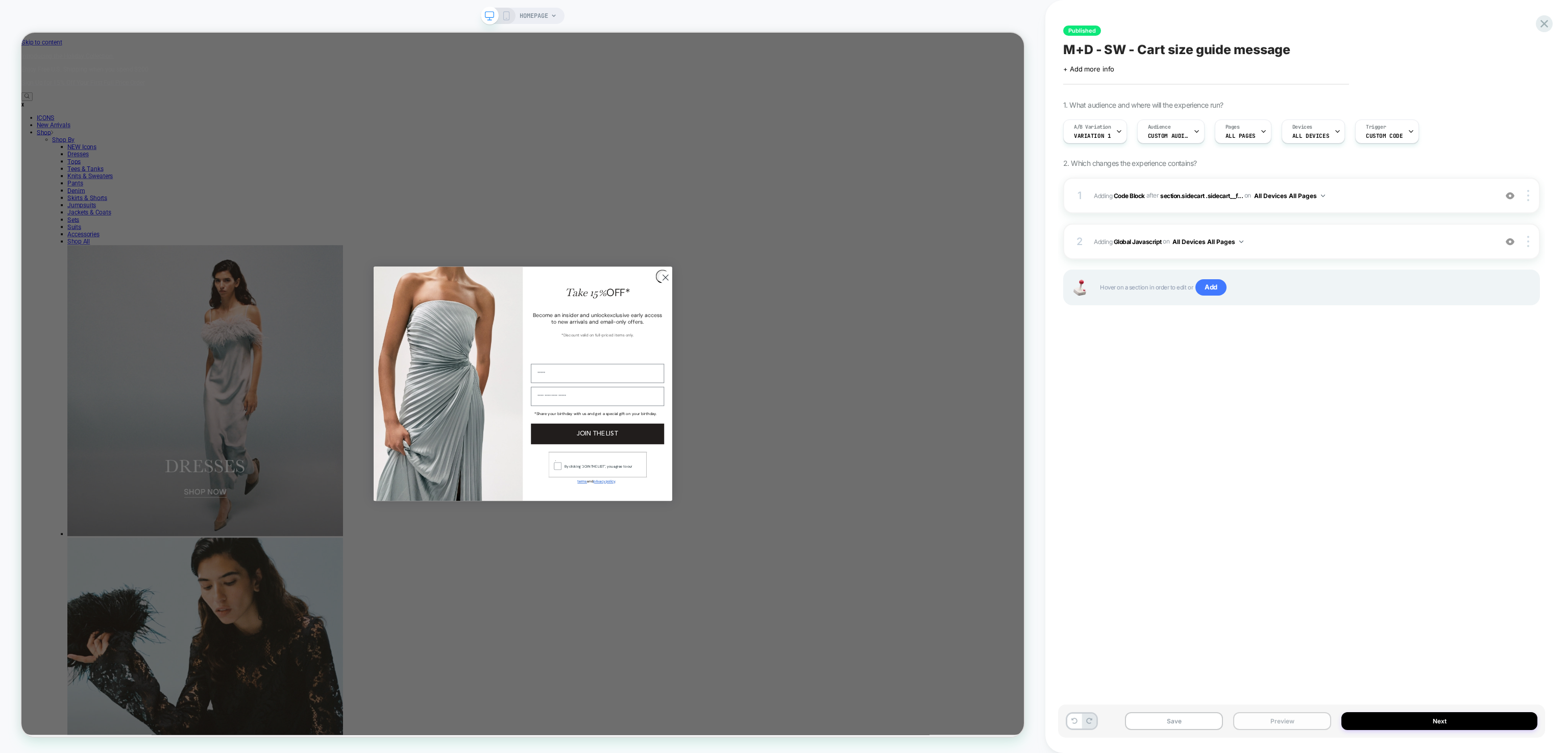
click at [1276, 727] on button "Preview" at bounding box center [1282, 721] width 98 height 18
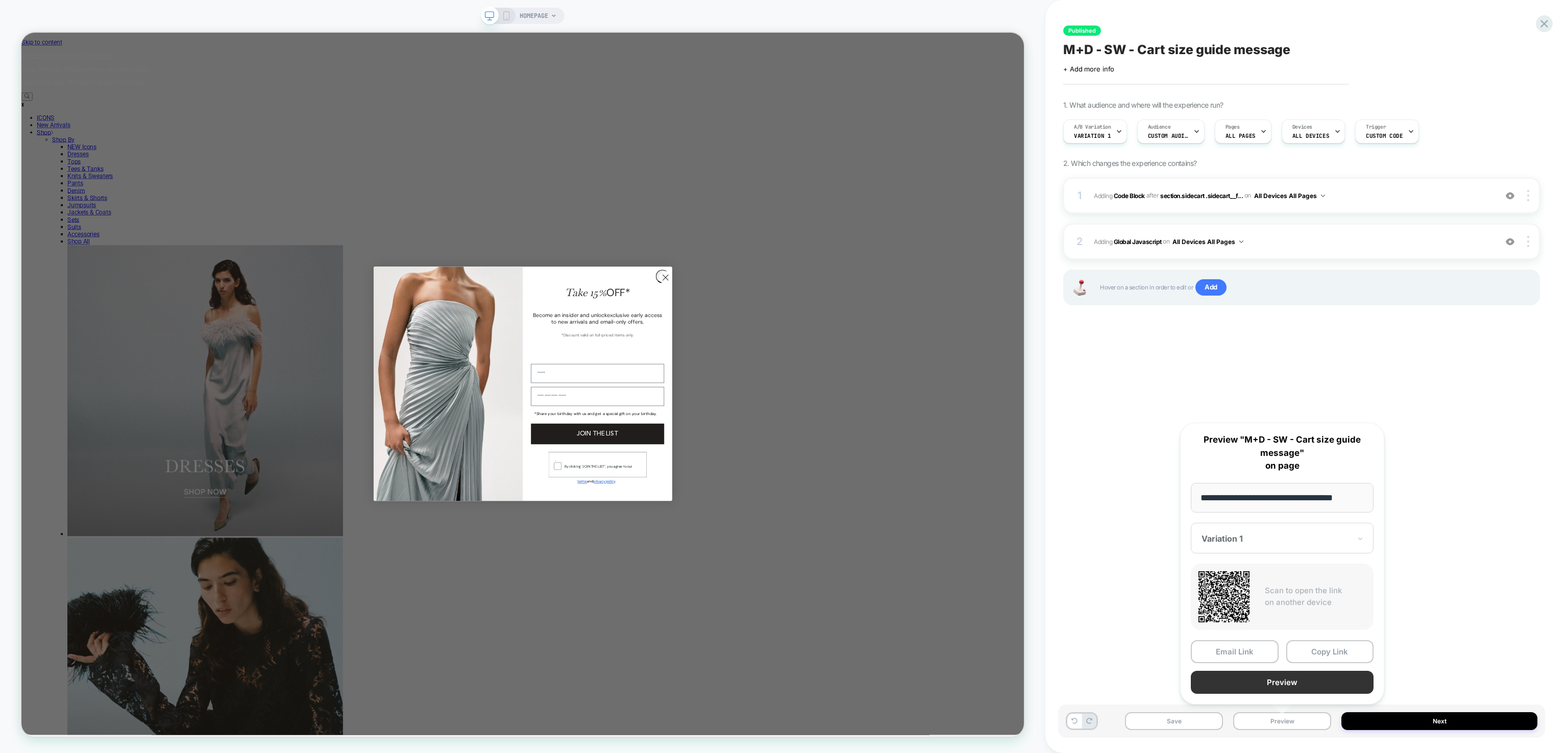
click at [1256, 685] on button "Preview" at bounding box center [1282, 682] width 183 height 23
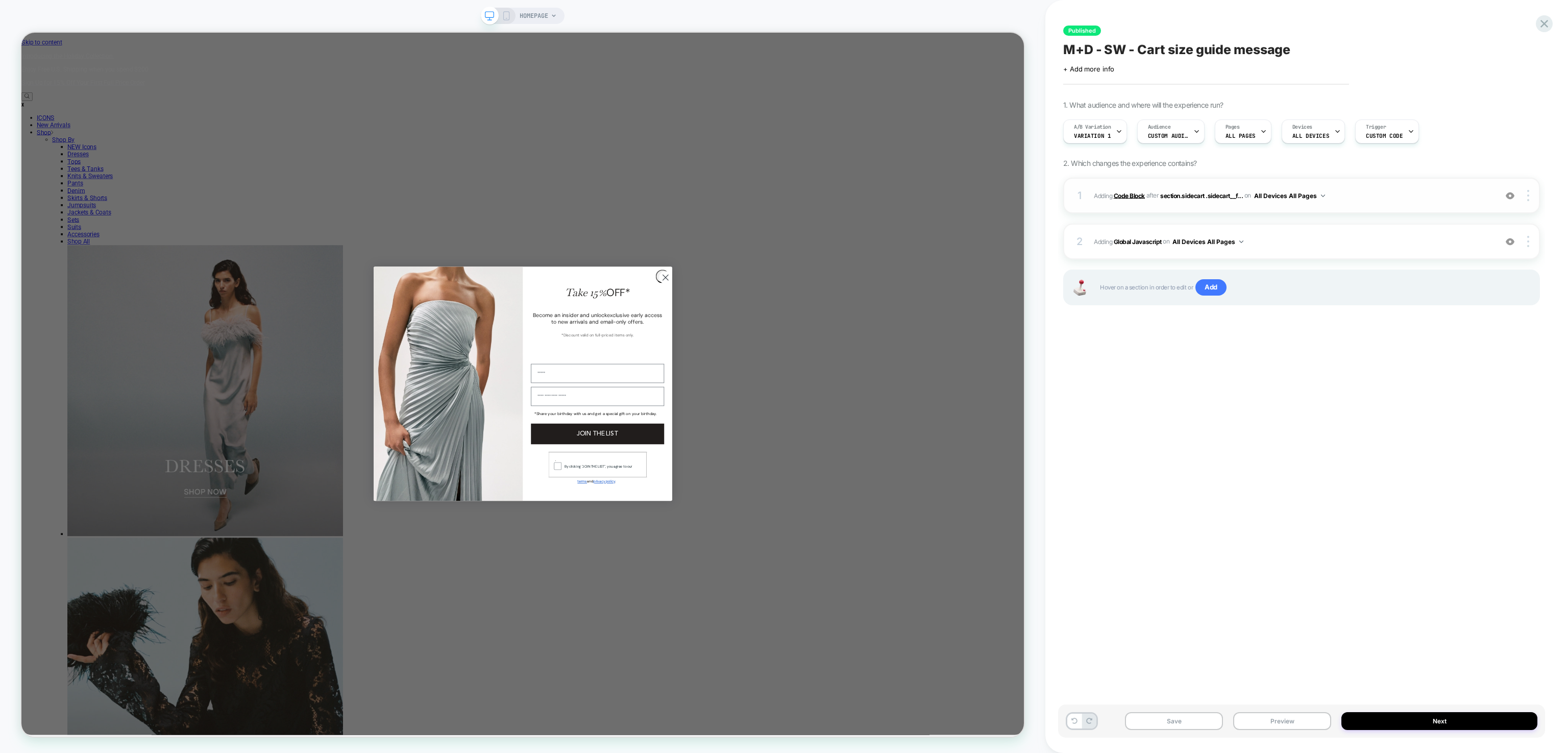
click at [1136, 195] on b "Code Block" at bounding box center [1129, 195] width 31 height 8
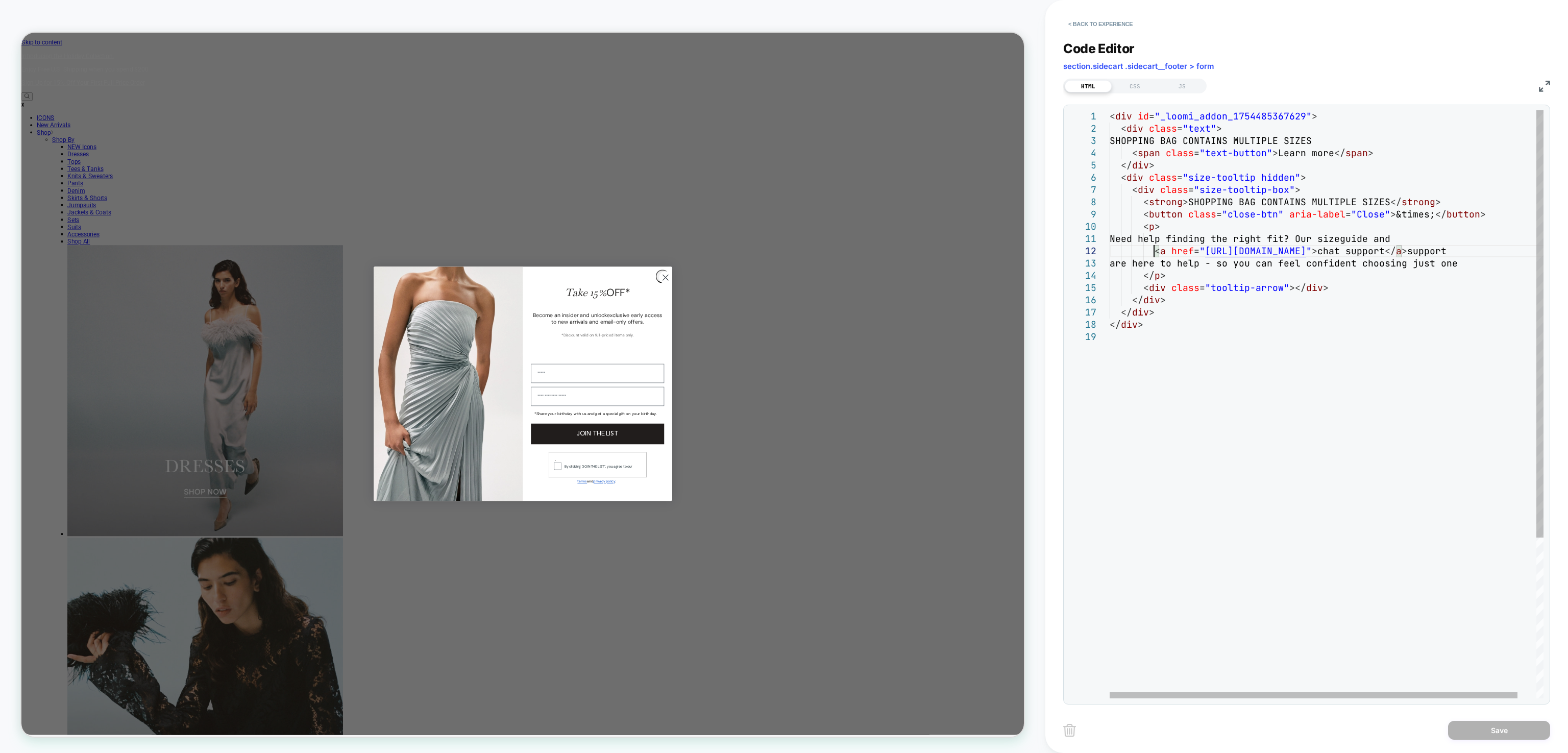
click at [1155, 248] on div "< div id = "_loomi_addon_1754485367629" > < div class = "text" > SHOPPING BAG C…" at bounding box center [1336, 514] width 453 height 808
click at [1508, 254] on div "< div id = "_loomi_addon_1754485367629" > < div class = "text" > SHOPPING BAG C…" at bounding box center [1345, 514] width 470 height 808
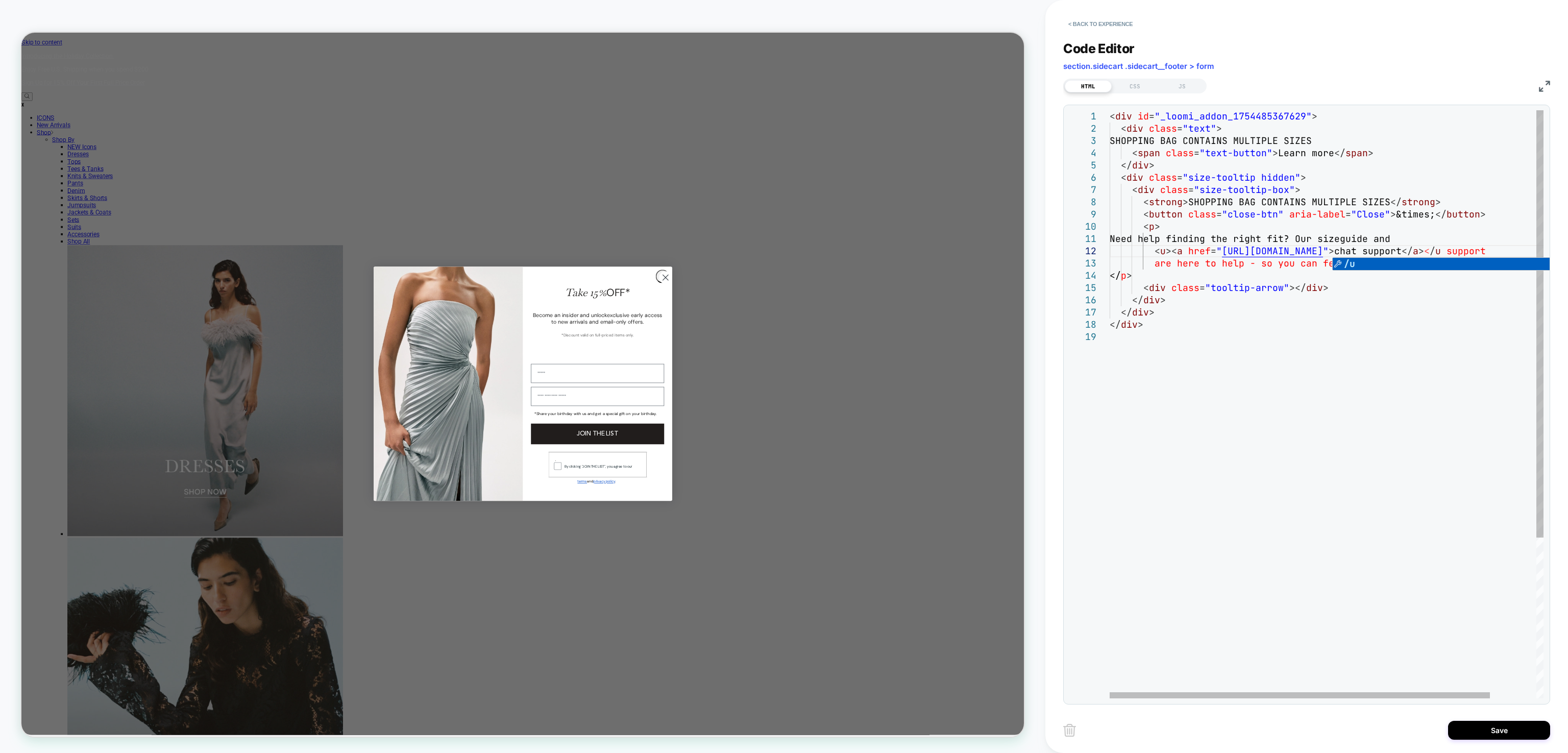
scroll to position [12, 418]
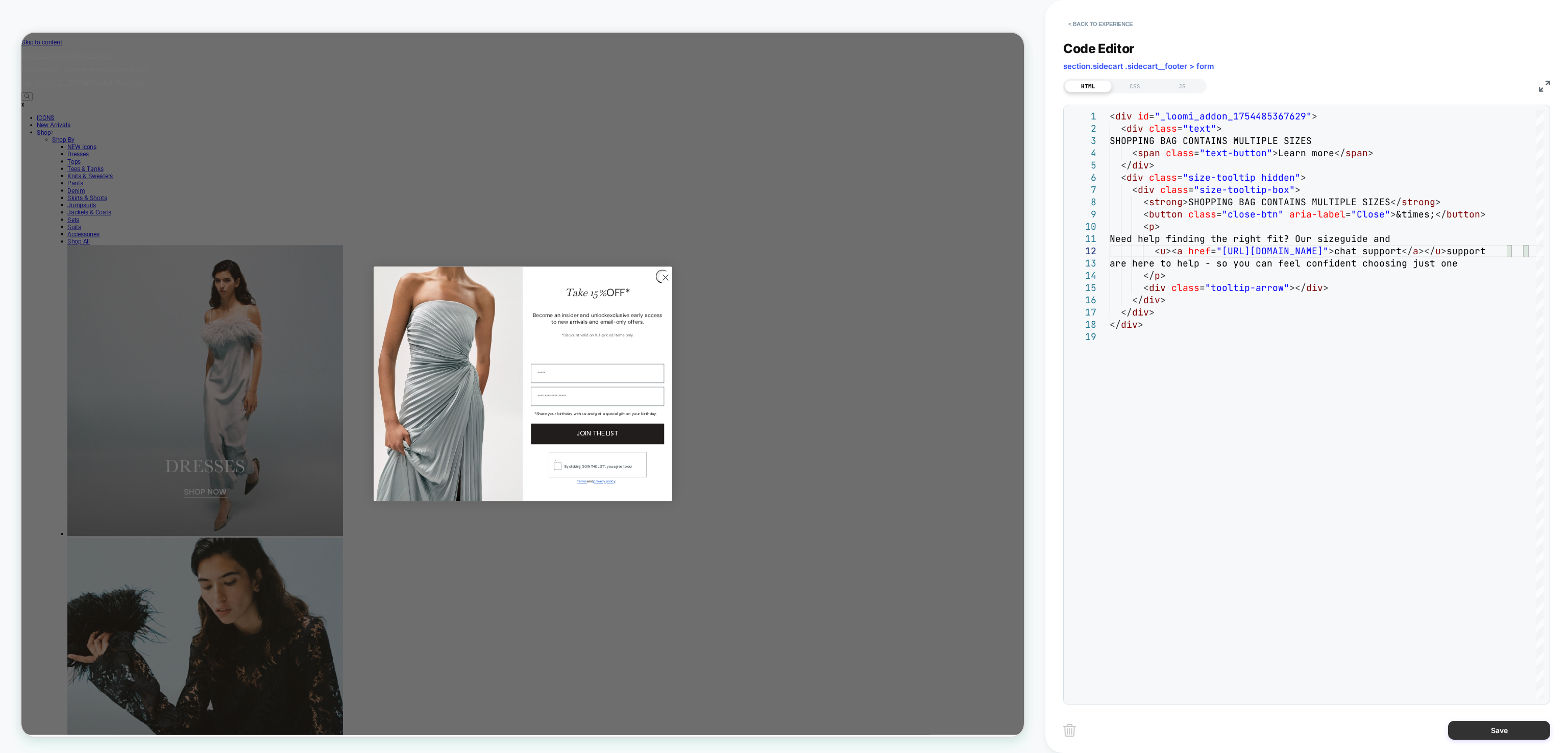
type textarea "**********"
click at [1494, 728] on button "Save" at bounding box center [1499, 730] width 102 height 19
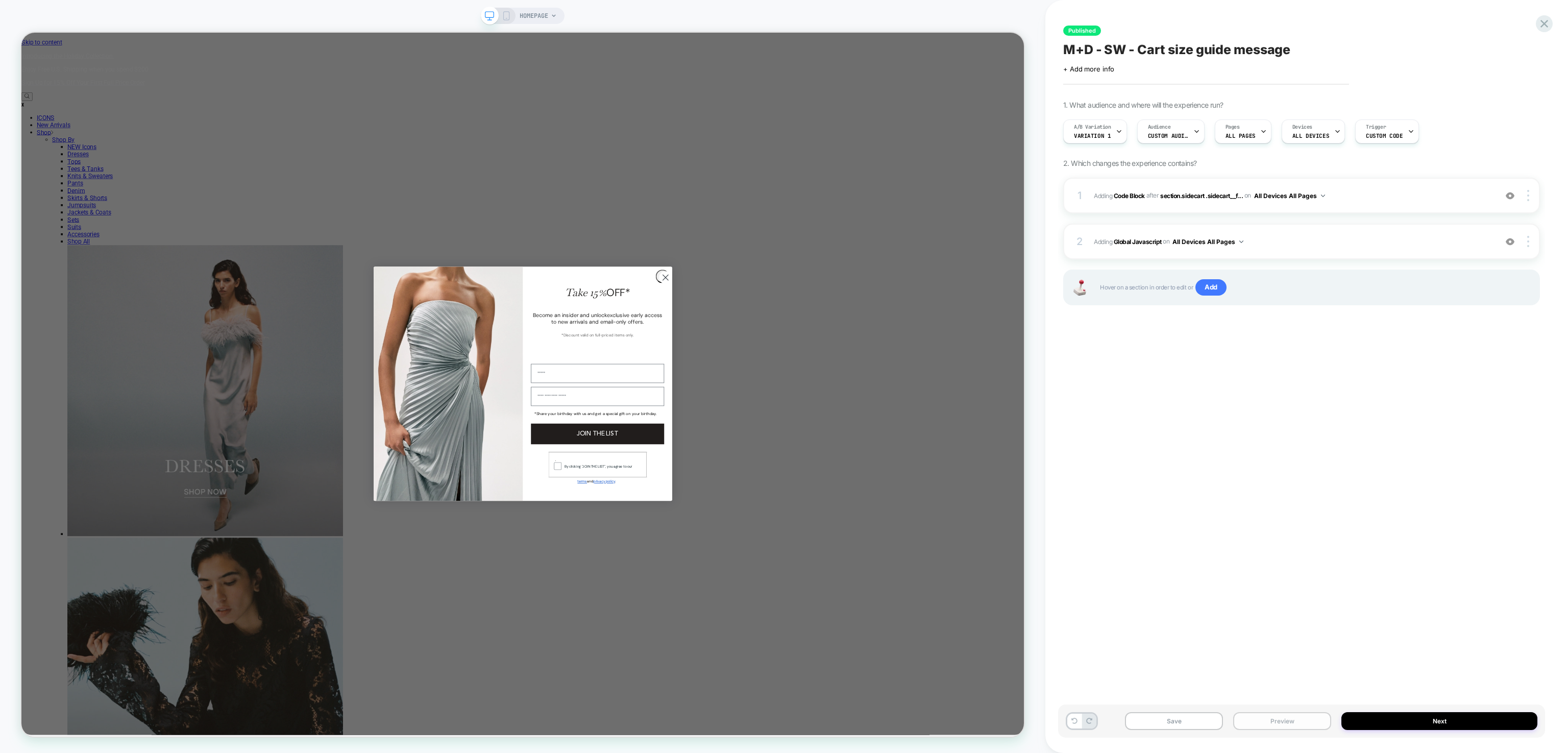
click at [1278, 715] on button "Preview" at bounding box center [1282, 721] width 98 height 18
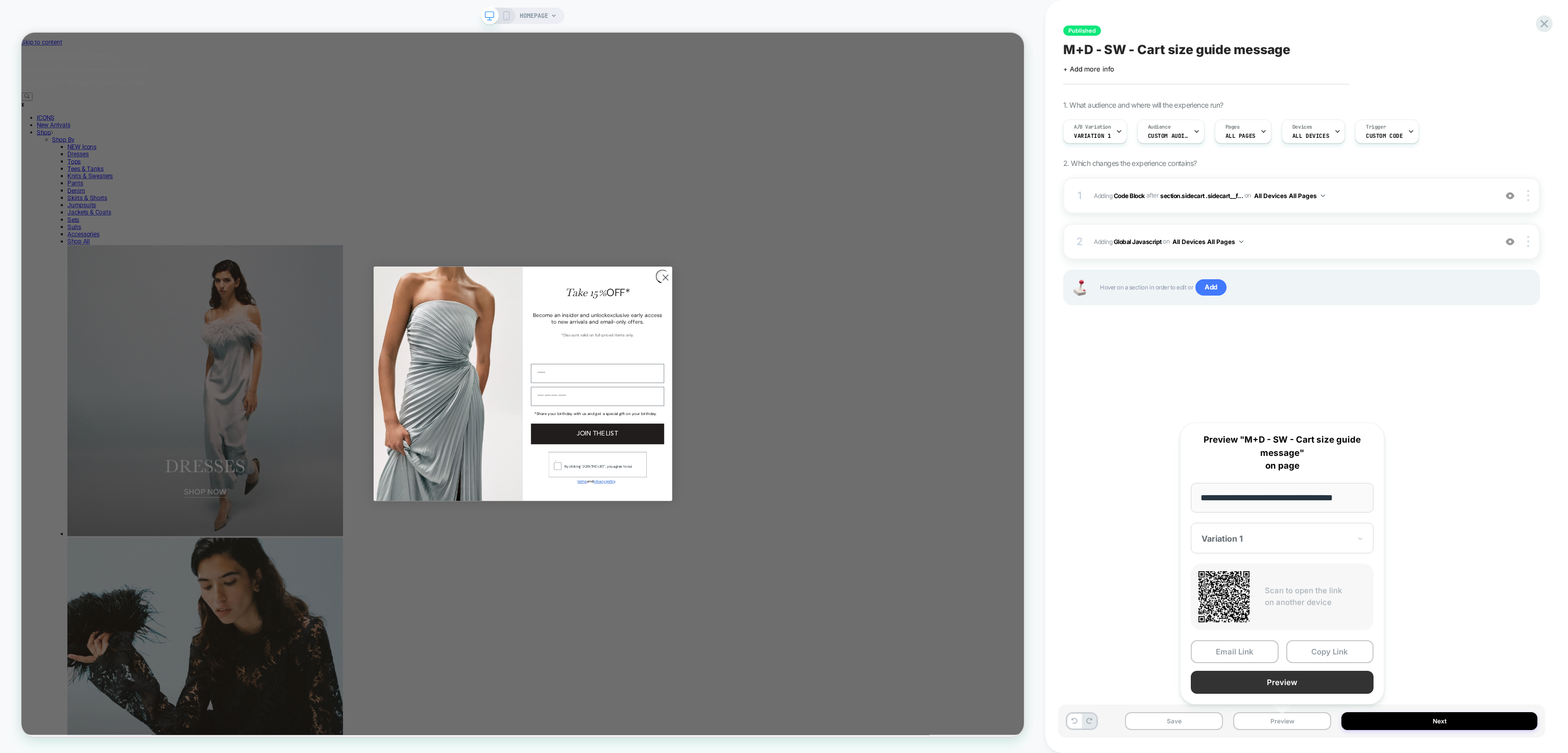
click at [1270, 681] on button "Preview" at bounding box center [1282, 682] width 183 height 23
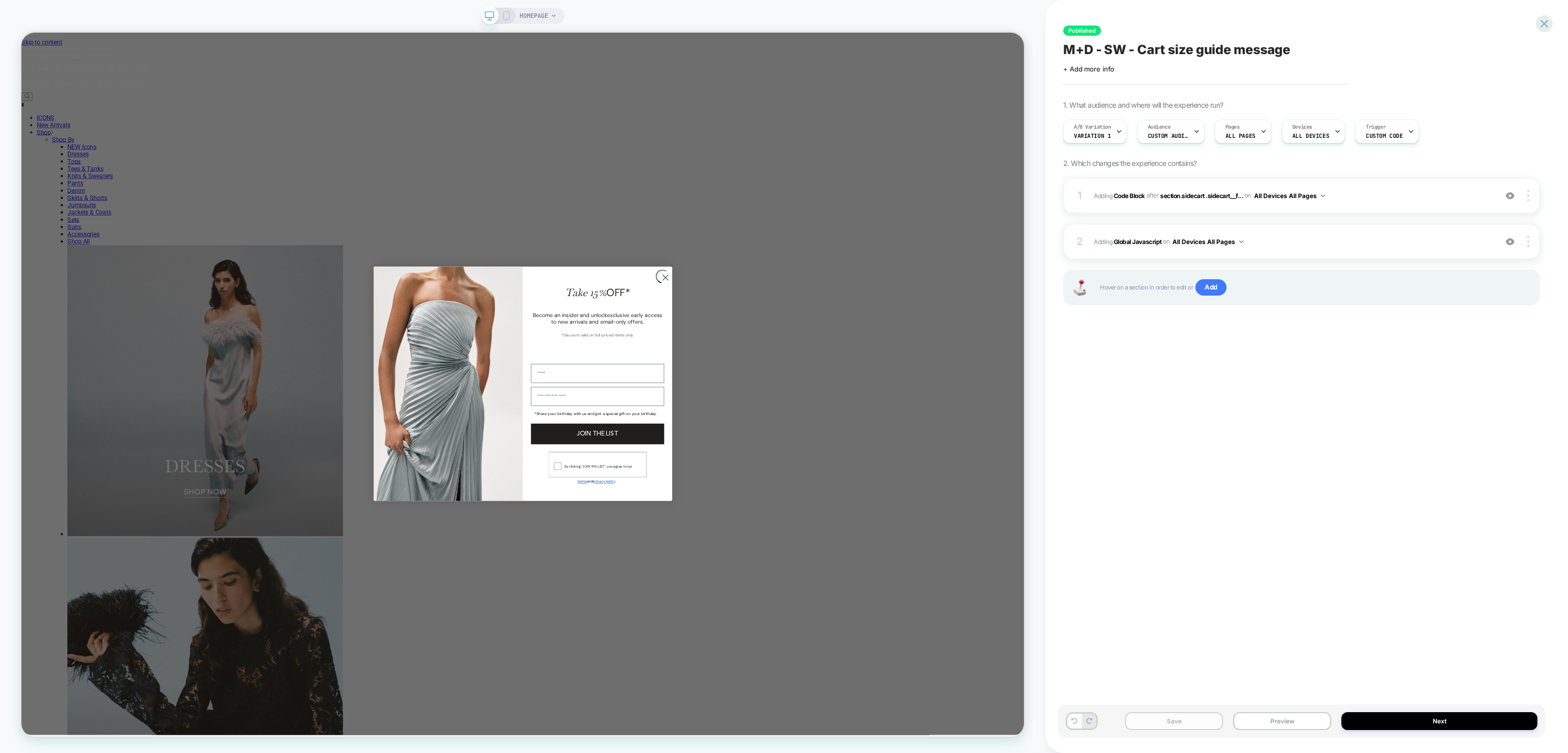
click at [1185, 720] on button "Save" at bounding box center [1174, 721] width 98 height 18
click at [1282, 9] on button "Publish" at bounding box center [1279, 10] width 35 height 11
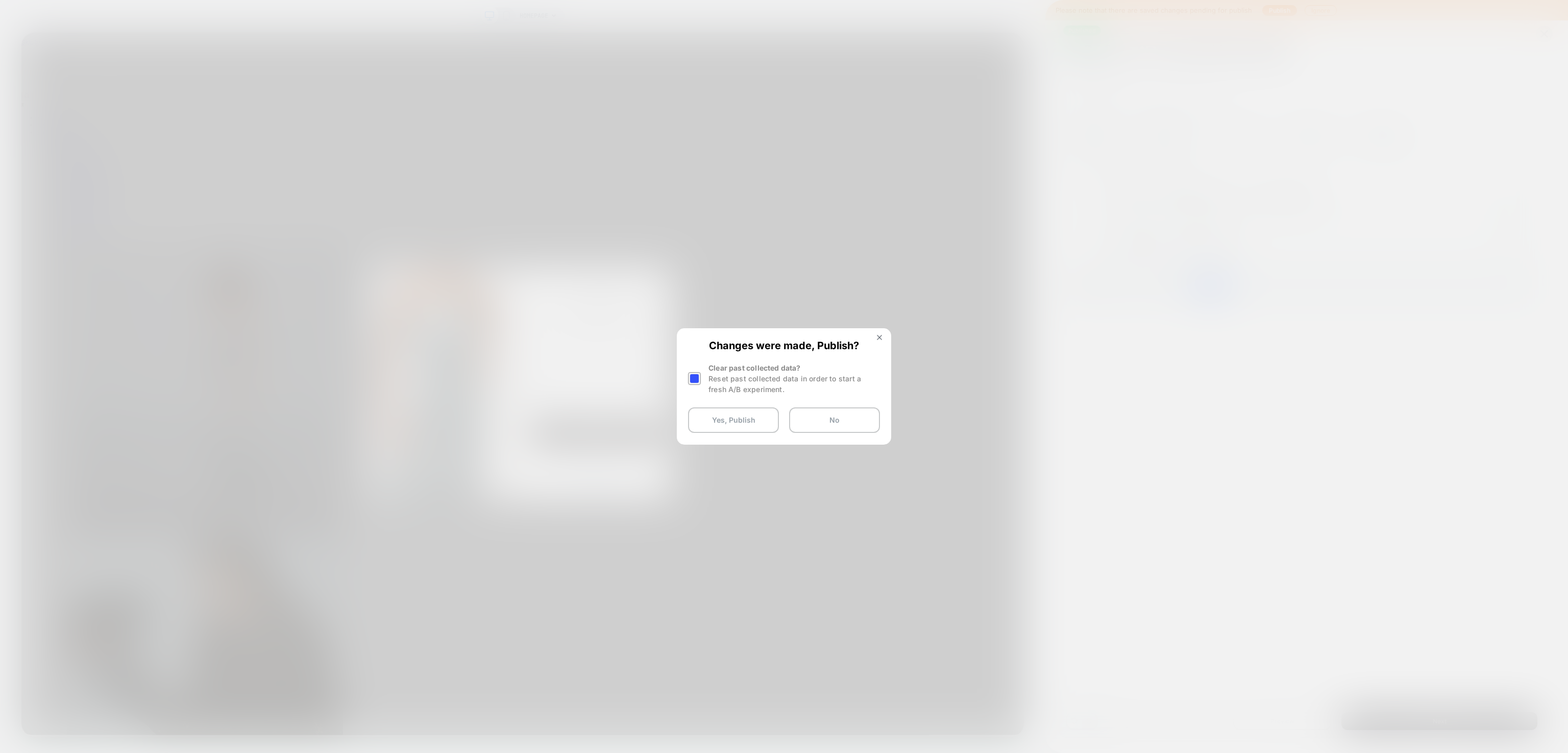
click at [693, 377] on div at bounding box center [694, 378] width 13 height 13
click at [719, 415] on button "Yes, Publish" at bounding box center [733, 420] width 91 height 26
